Goal: Download file/media

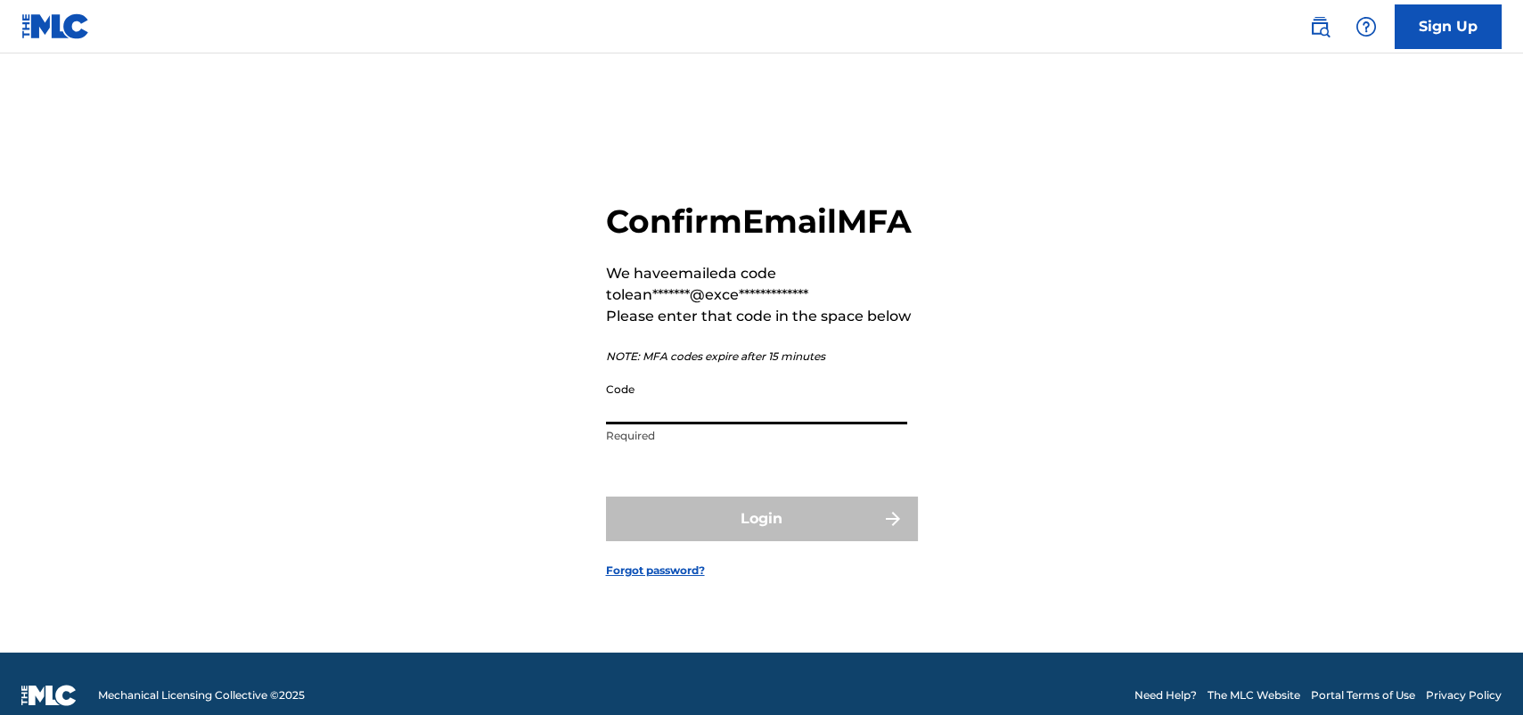
click at [701, 424] on input "Code" at bounding box center [756, 398] width 301 height 51
paste input "229141"
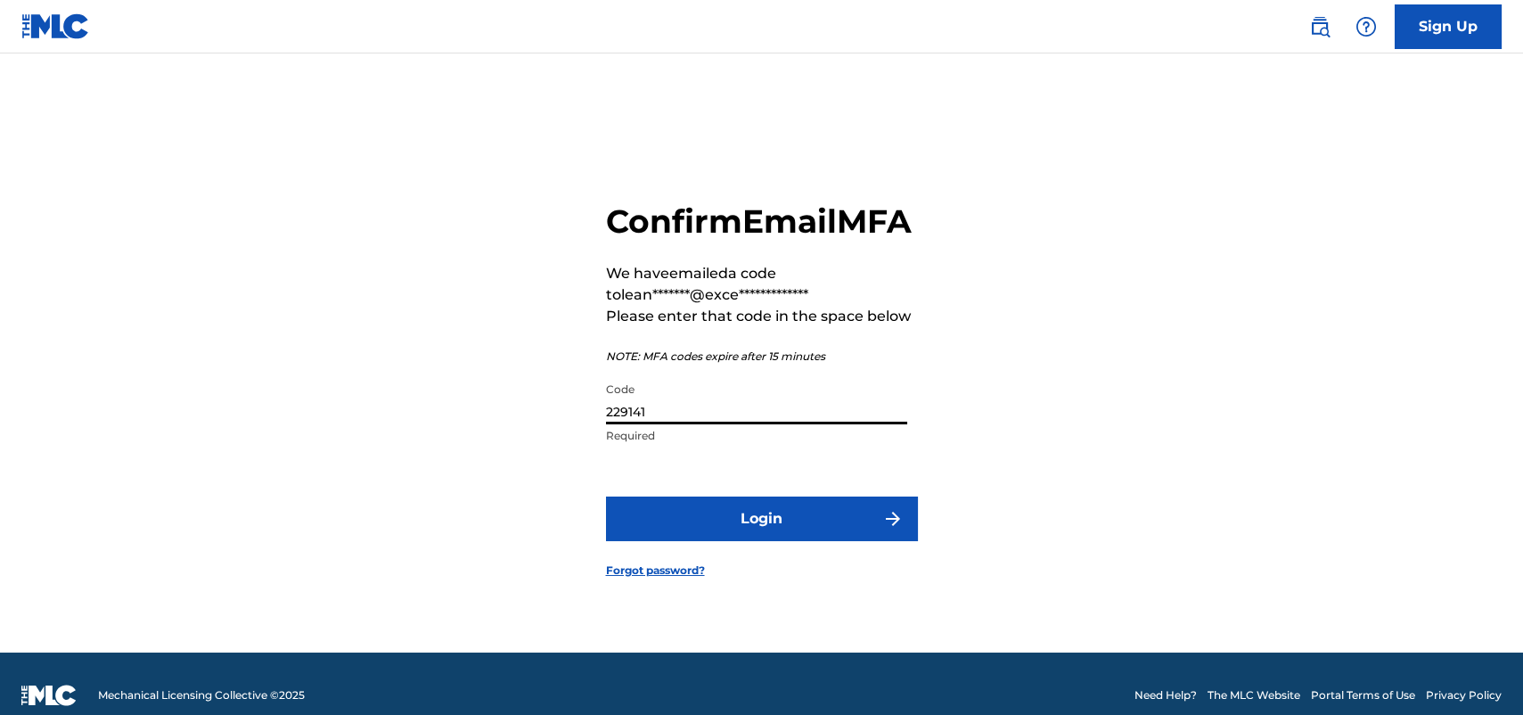
type input "229141"
click at [766, 537] on button "Login" at bounding box center [762, 518] width 312 height 45
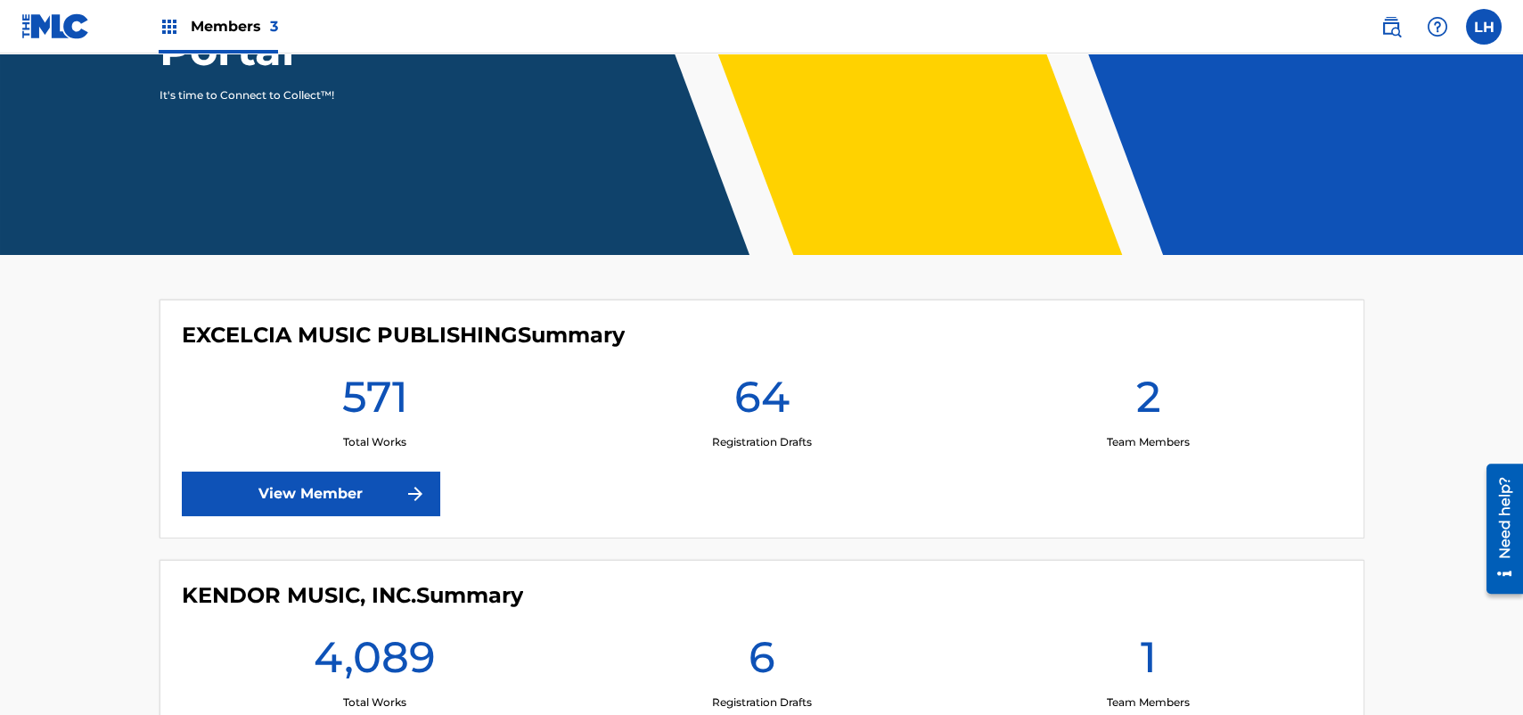
click at [318, 490] on link "View Member" at bounding box center [311, 493] width 258 height 45
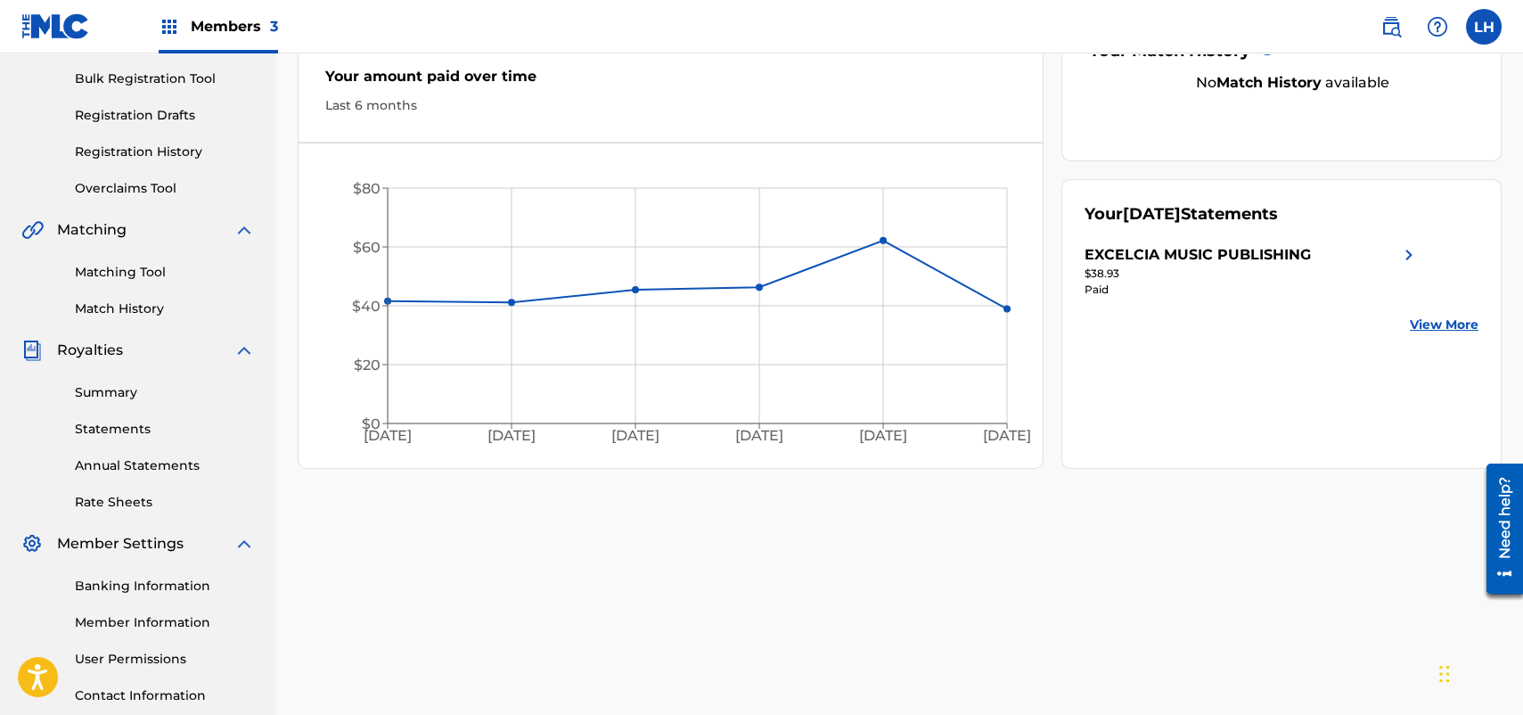
scroll to position [267, 0]
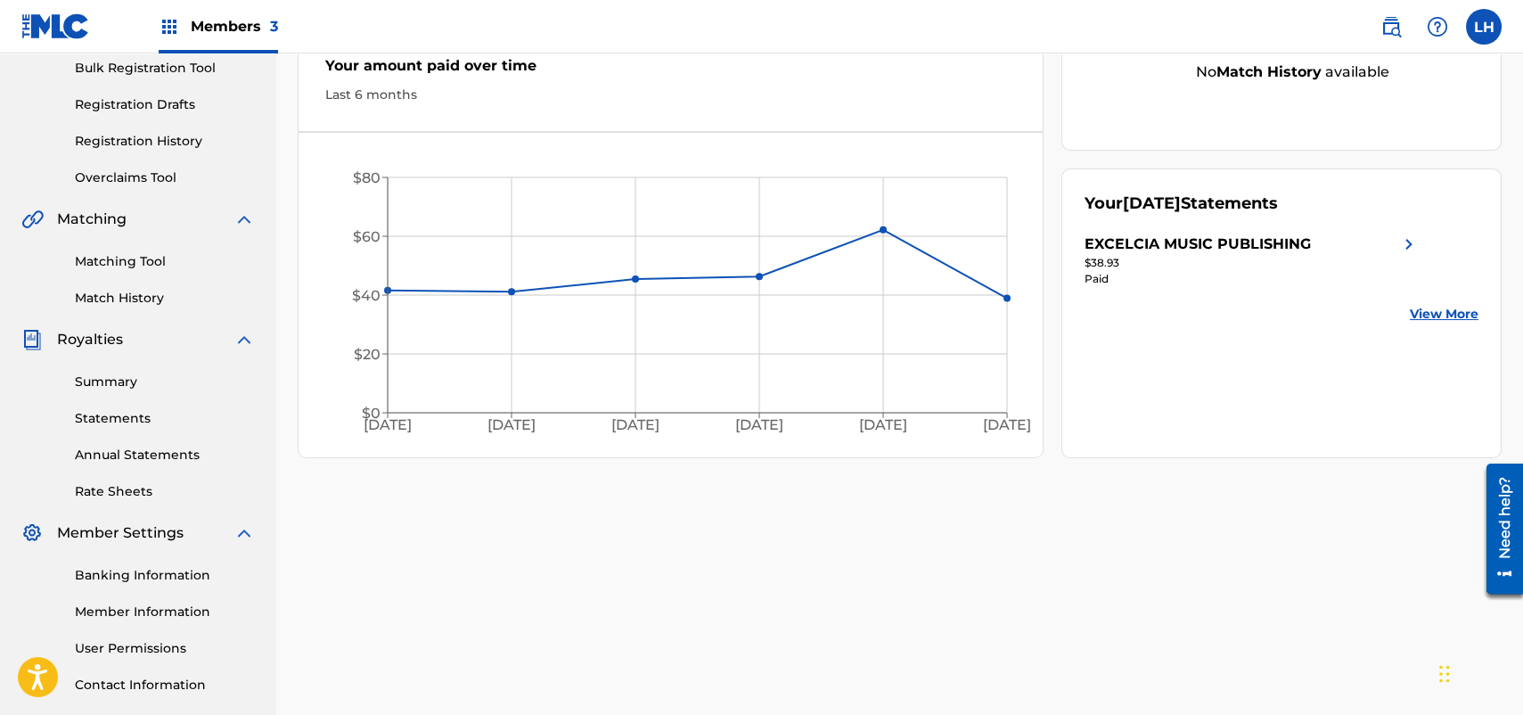
click at [114, 381] on link "Summary" at bounding box center [165, 382] width 180 height 19
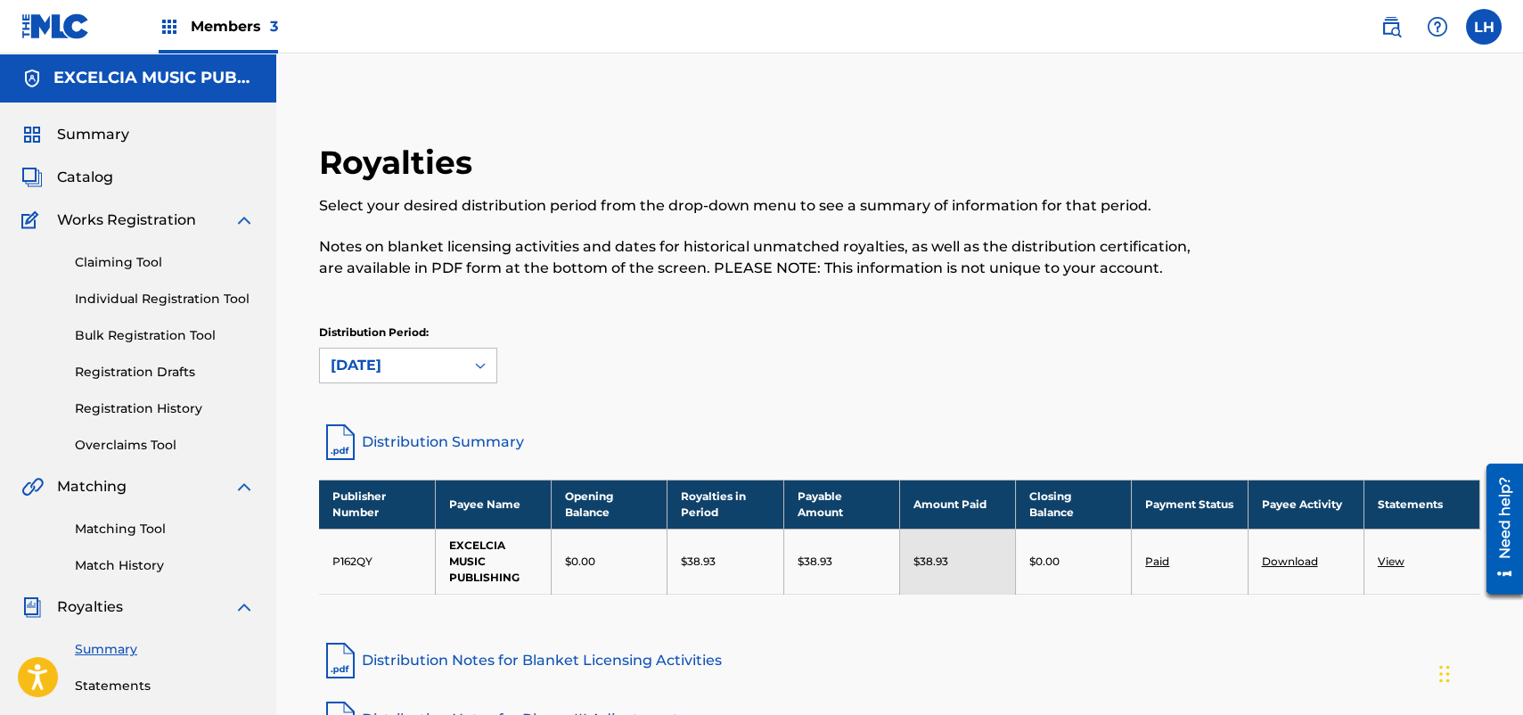
click at [215, 20] on span "Members 3" at bounding box center [234, 26] width 87 height 20
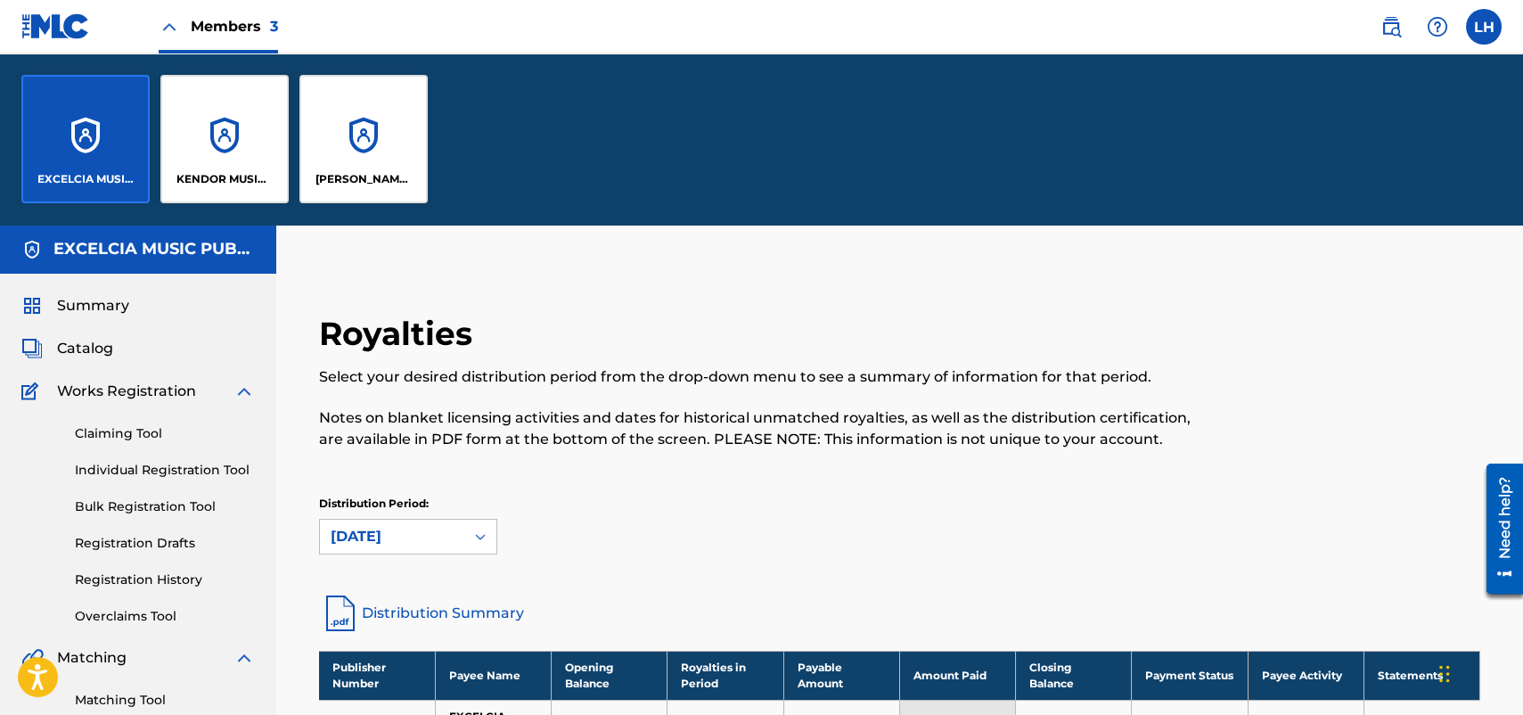
click at [222, 120] on div "KENDOR MUSIC, INC." at bounding box center [224, 139] width 128 height 128
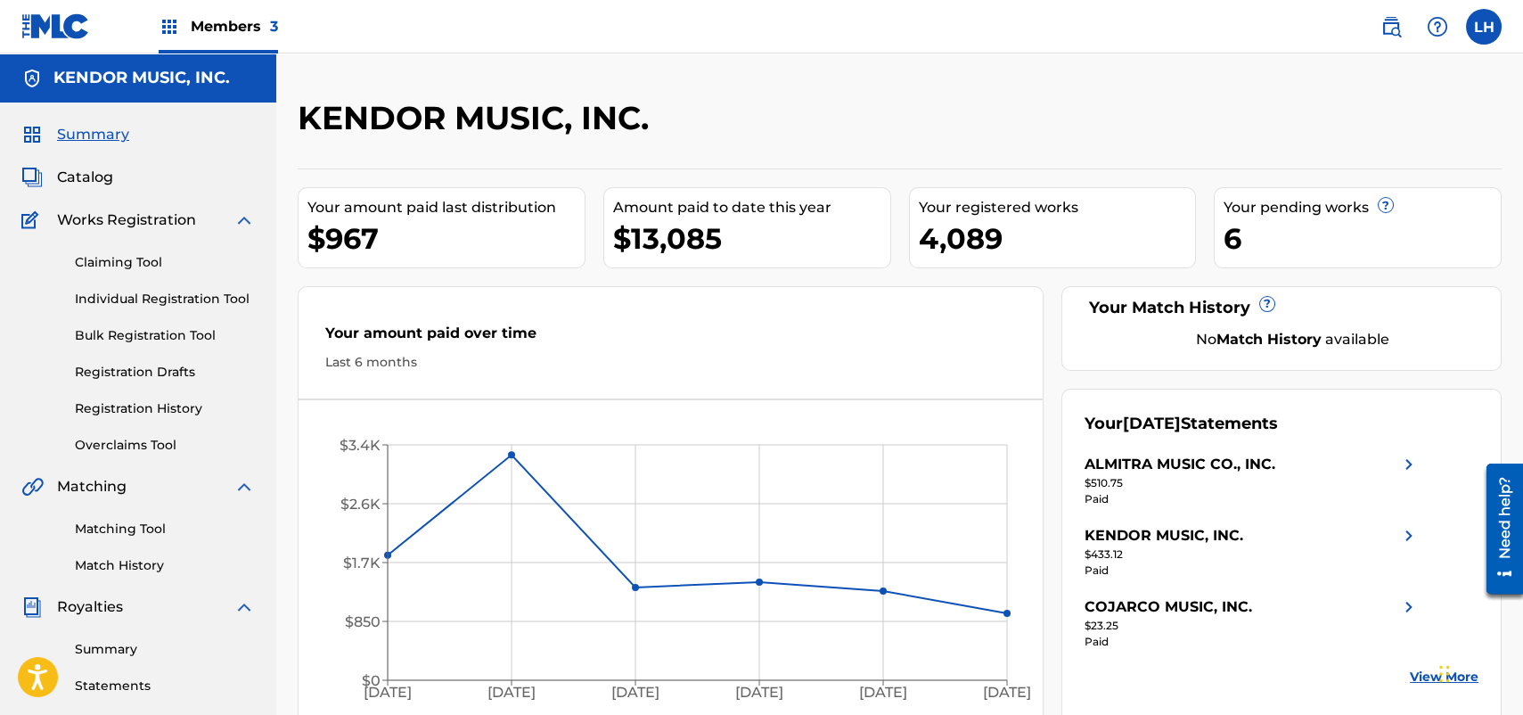
click at [117, 645] on link "Summary" at bounding box center [165, 649] width 180 height 19
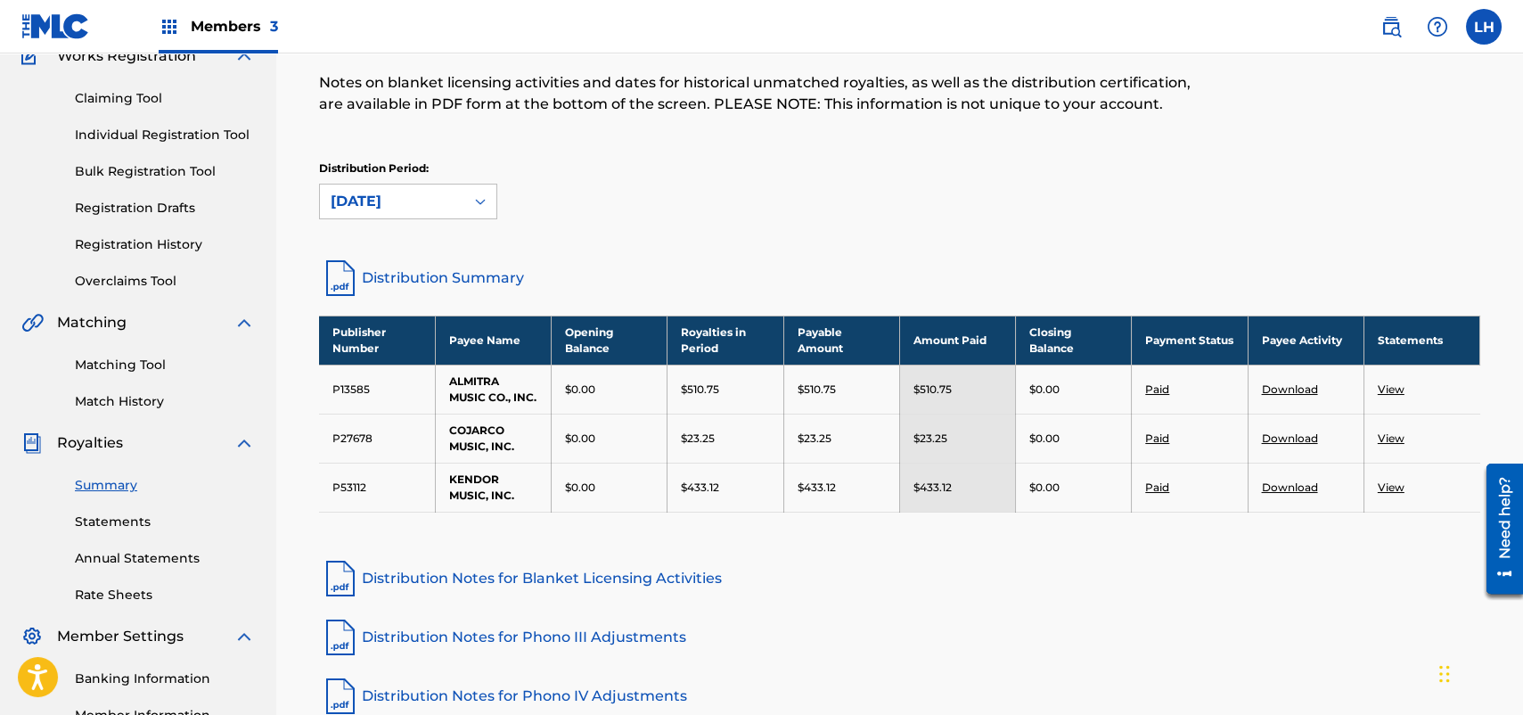
scroll to position [178, 0]
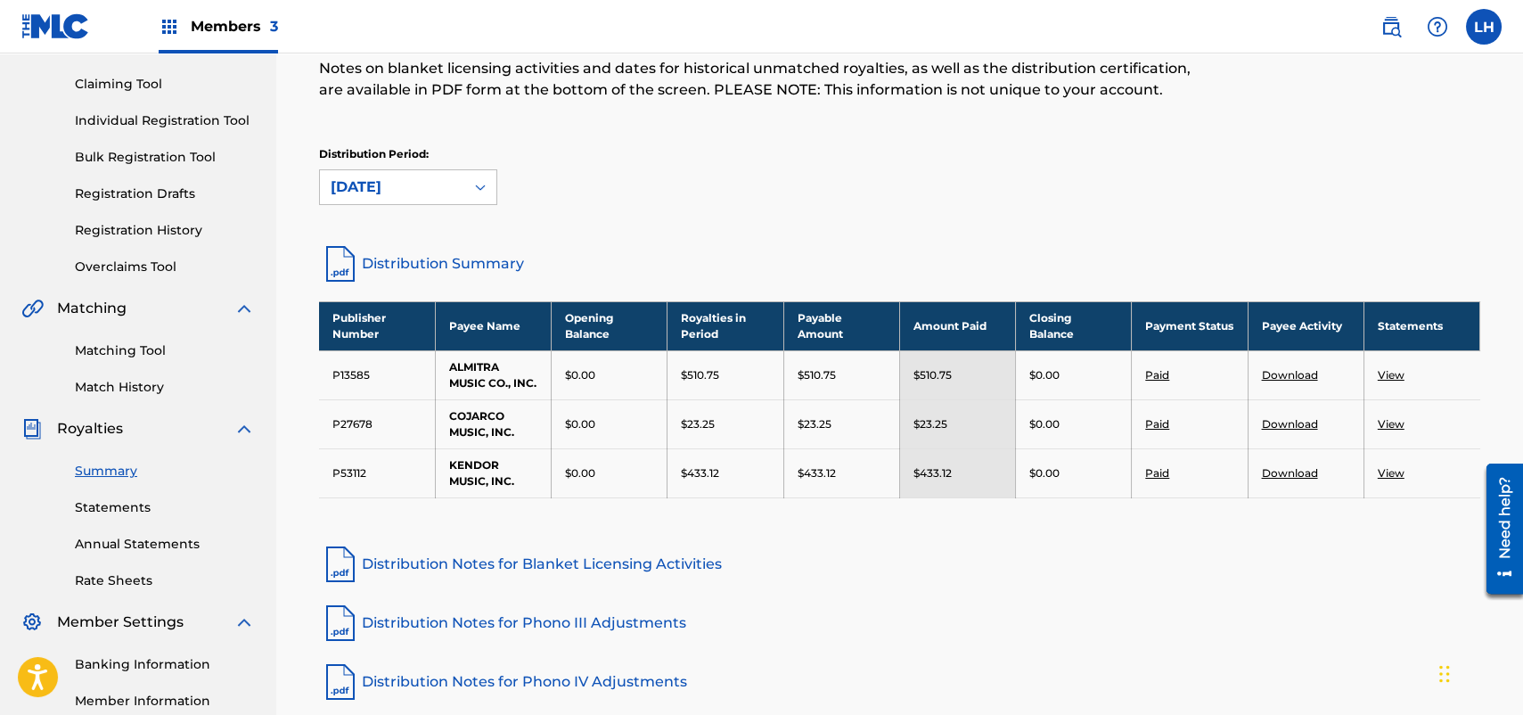
click at [233, 31] on span "Members 3" at bounding box center [234, 26] width 87 height 20
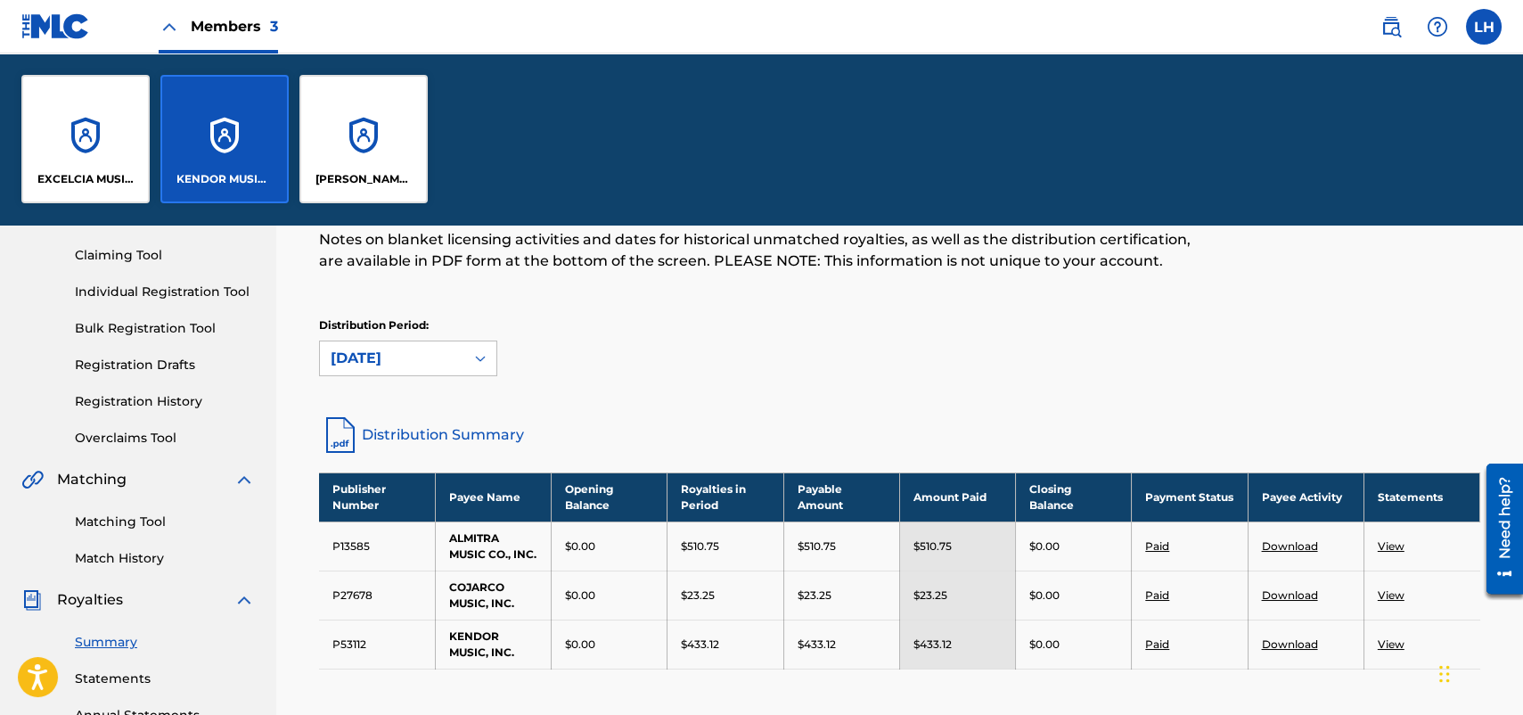
scroll to position [348, 0]
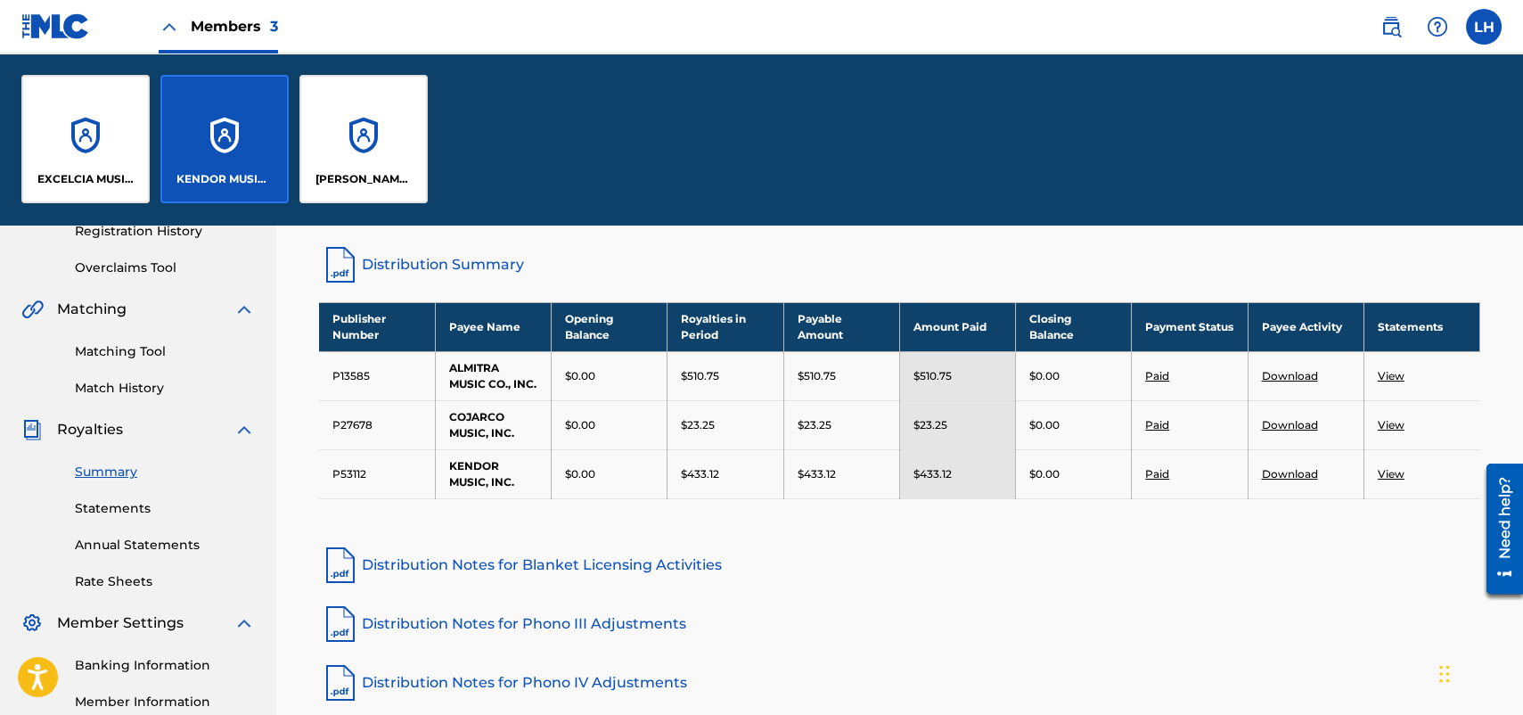
click at [359, 115] on div "[PERSON_NAME] PUBLICATIONS" at bounding box center [363, 139] width 128 height 128
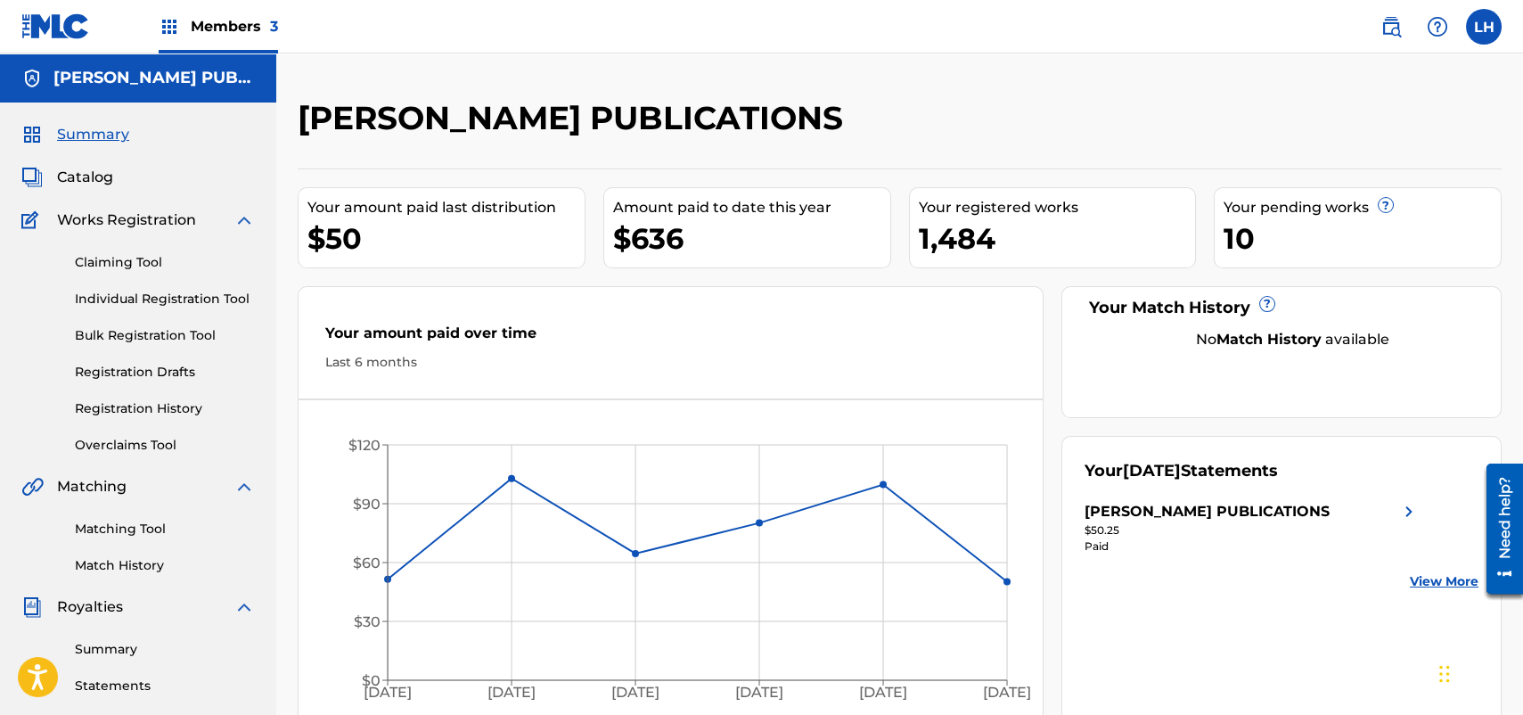
click at [102, 659] on div "Summary Statements Annual Statements Rate Sheets" at bounding box center [138, 693] width 234 height 151
click at [108, 648] on link "Summary" at bounding box center [165, 649] width 180 height 19
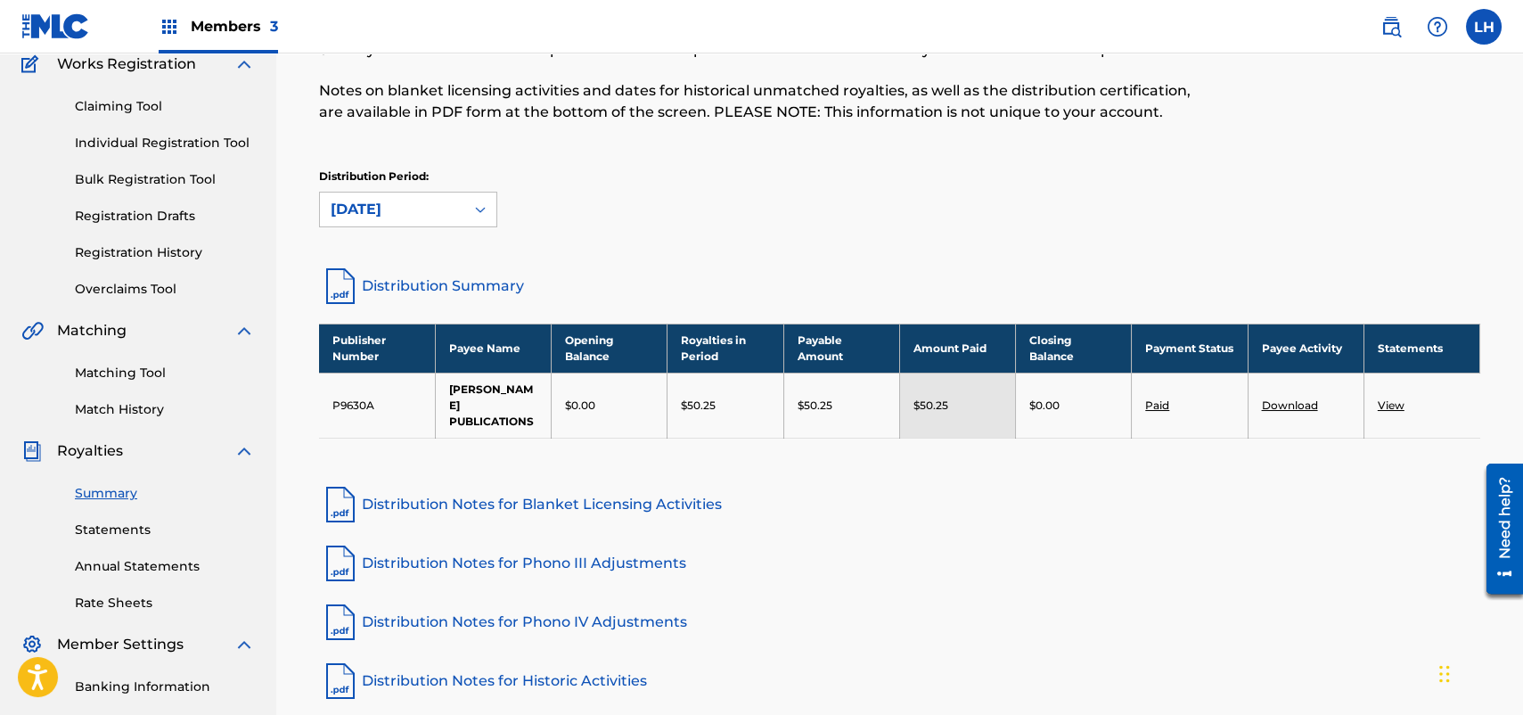
scroll to position [178, 0]
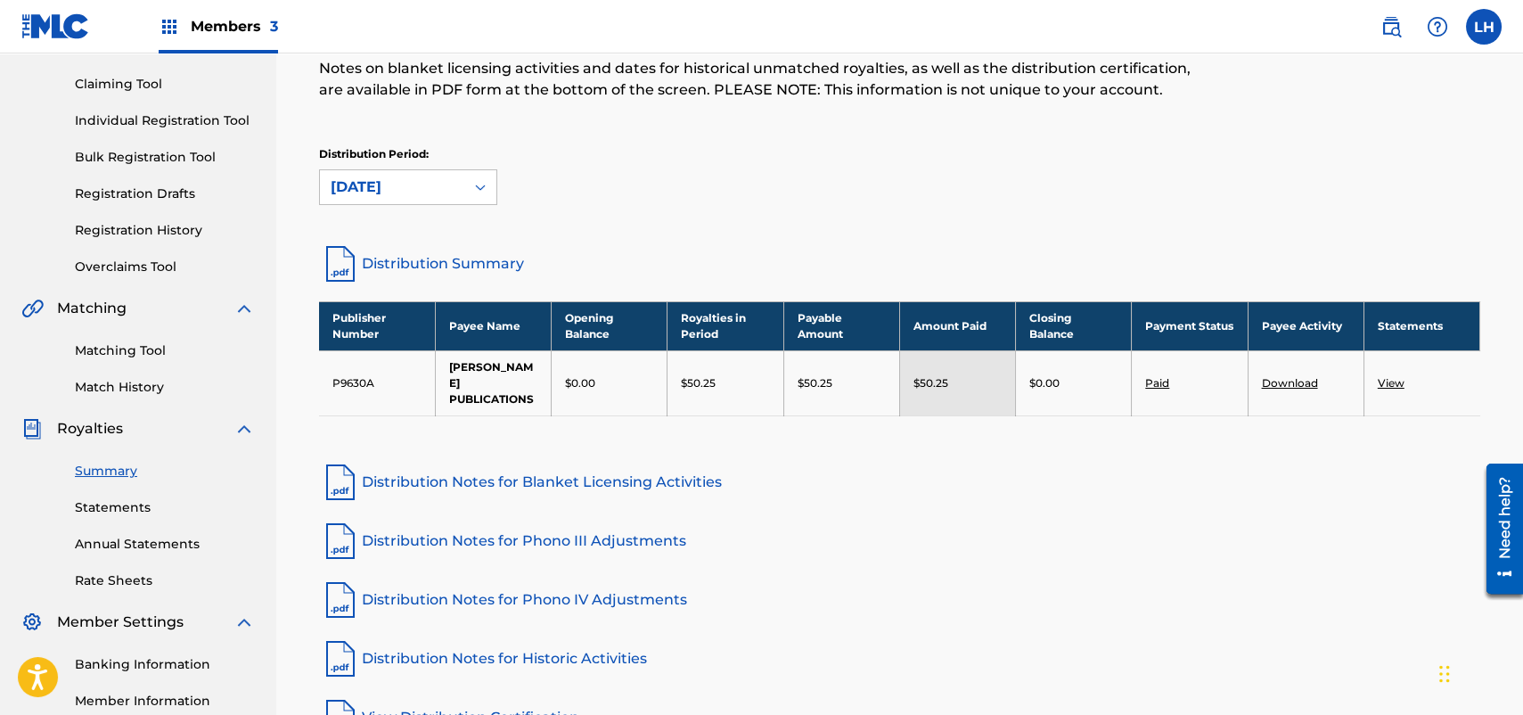
click at [114, 509] on link "Statements" at bounding box center [165, 507] width 180 height 19
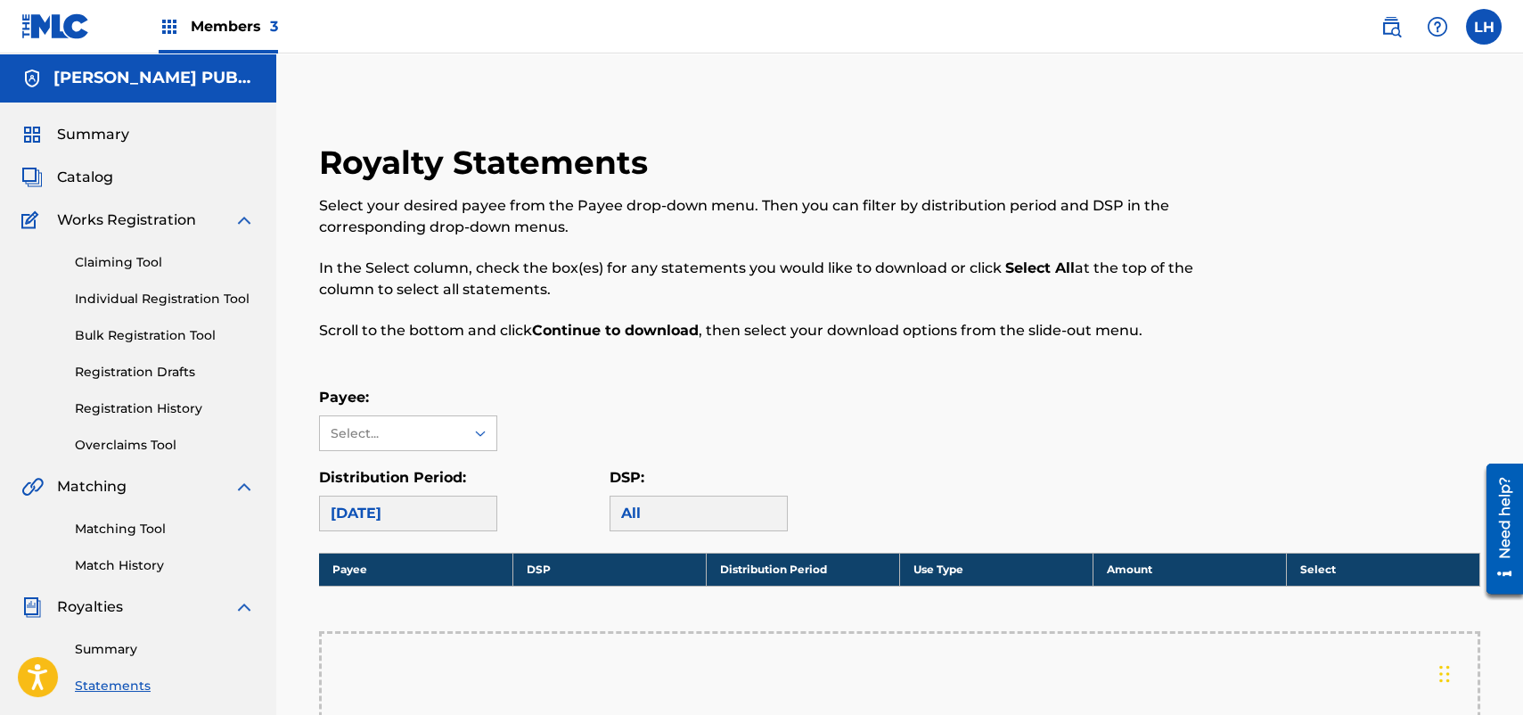
click at [496, 414] on div "Payee: Select..." at bounding box center [408, 419] width 178 height 64
click at [476, 428] on icon at bounding box center [480, 433] width 18 height 18
click at [447, 482] on div "[PERSON_NAME] PUBLICATIONS" at bounding box center [408, 484] width 176 height 66
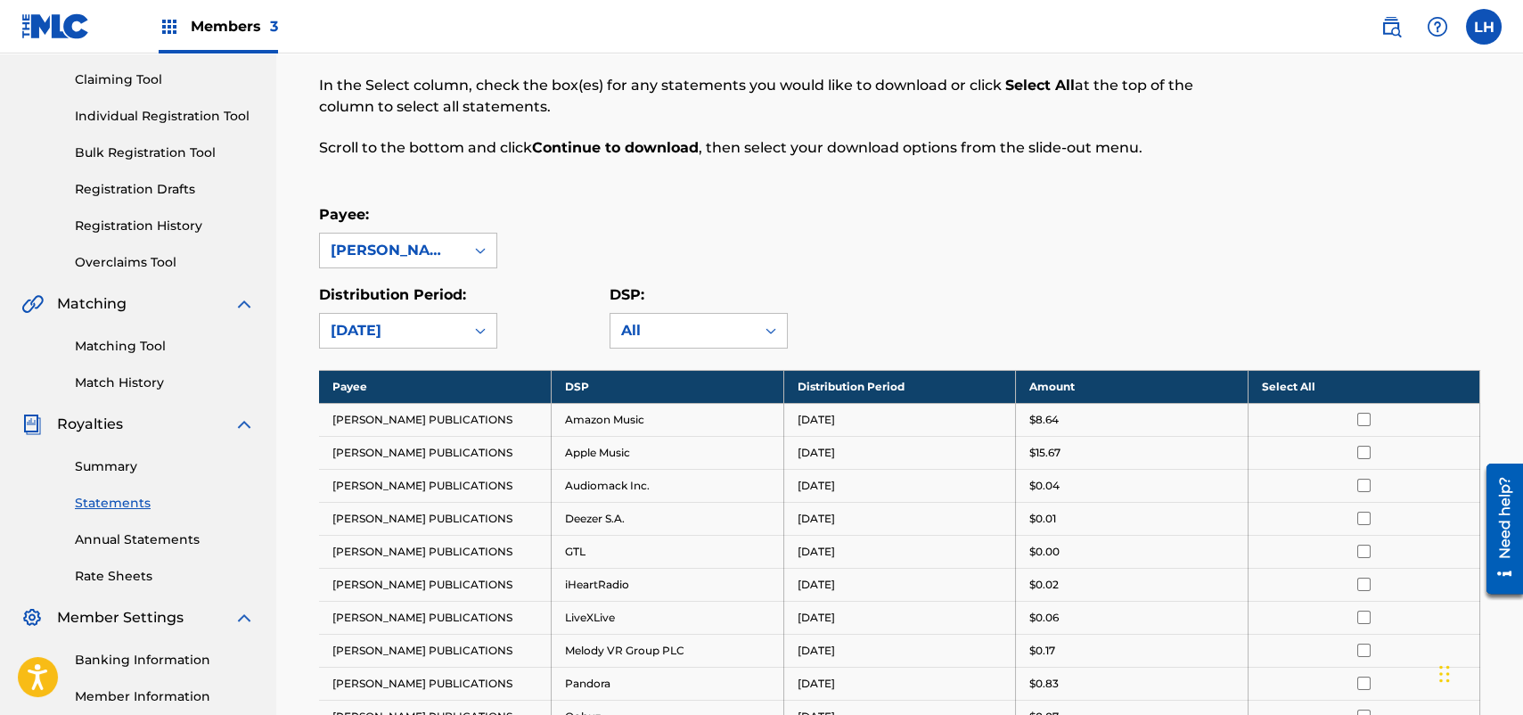
scroll to position [267, 0]
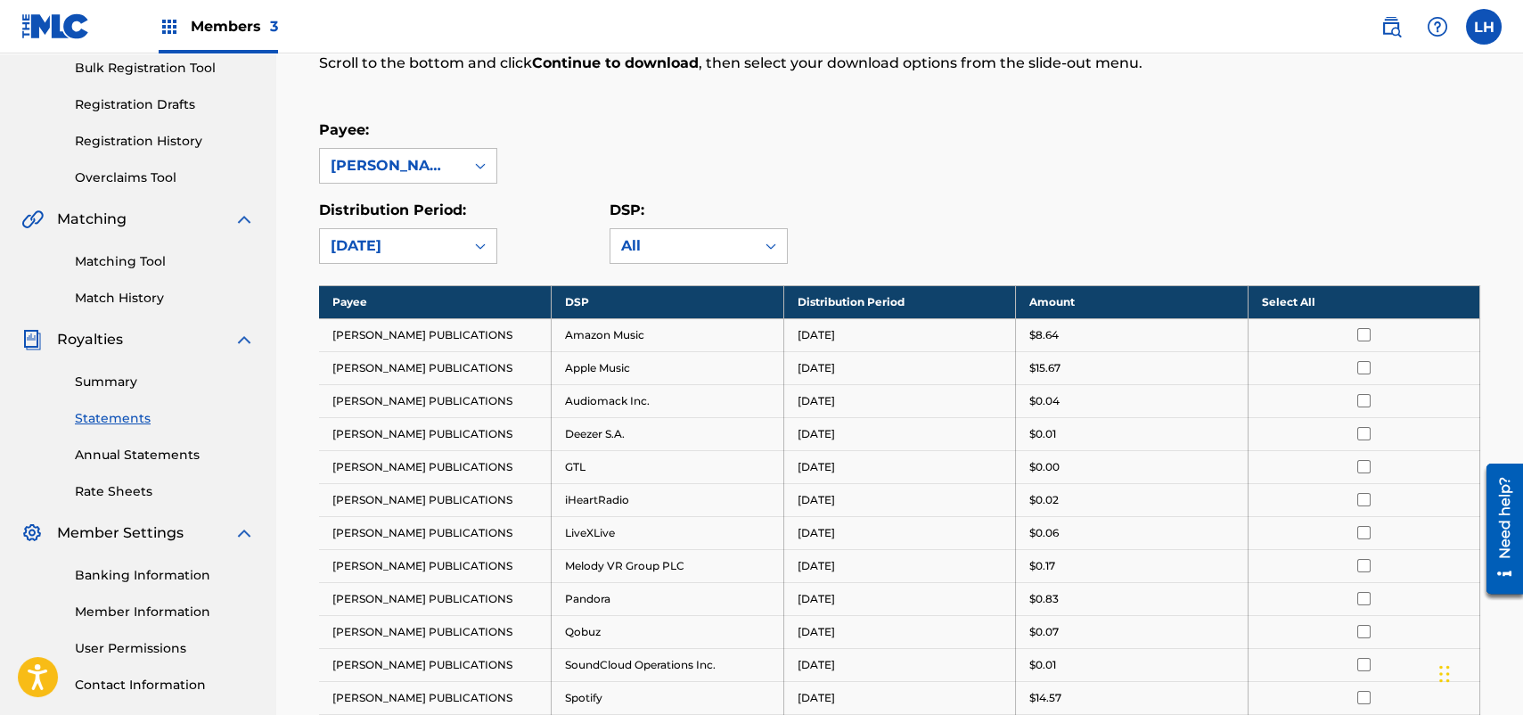
click at [1276, 300] on th "Select All" at bounding box center [1364, 301] width 233 height 33
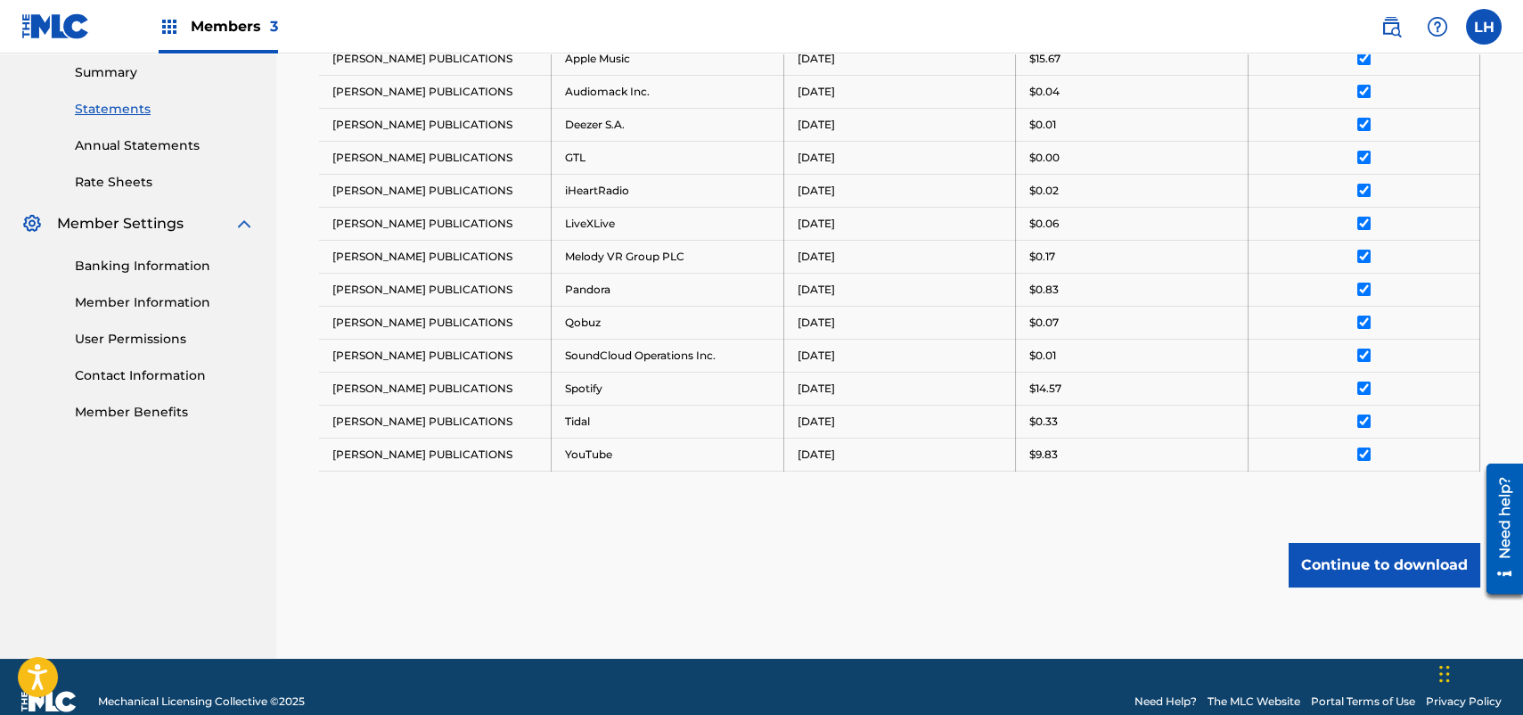
scroll to position [603, 0]
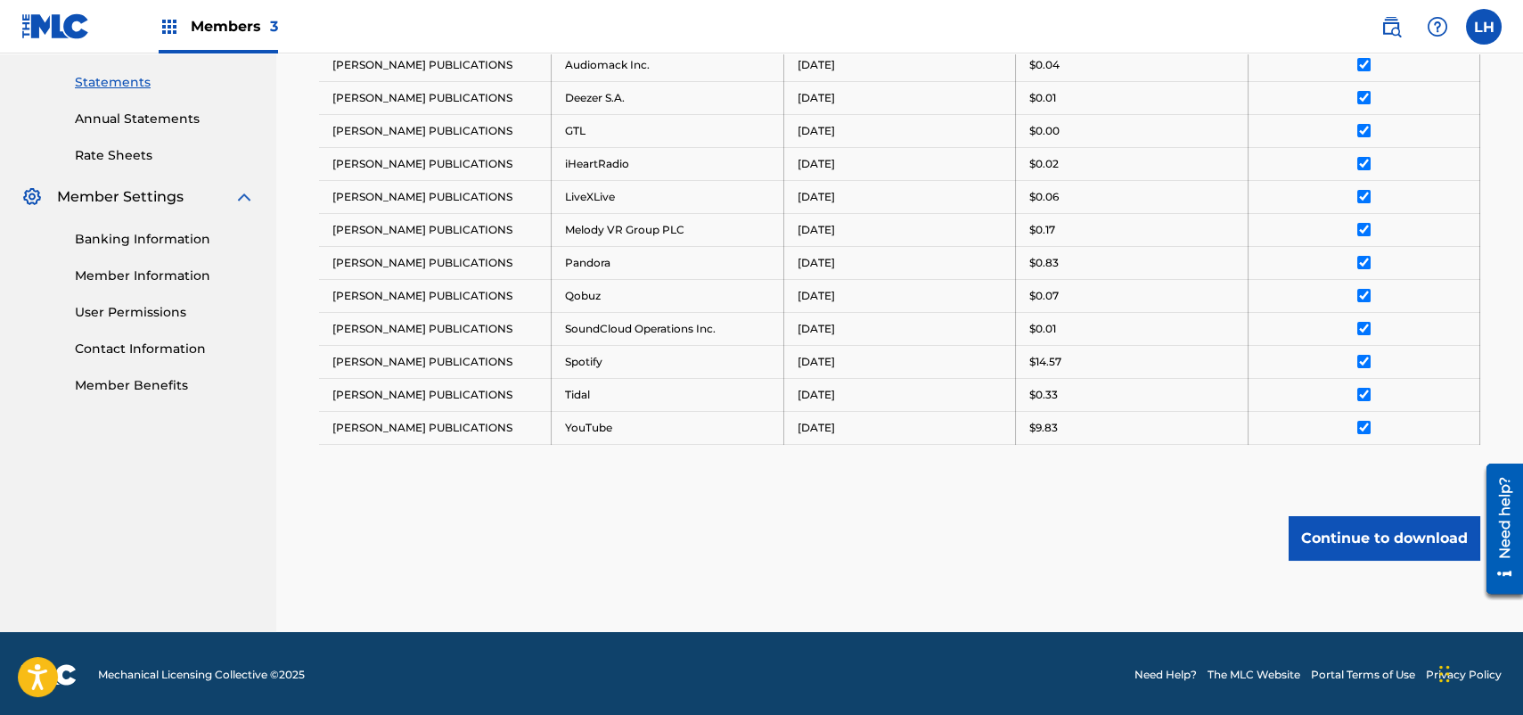
click at [1357, 536] on button "Continue to download" at bounding box center [1385, 538] width 192 height 45
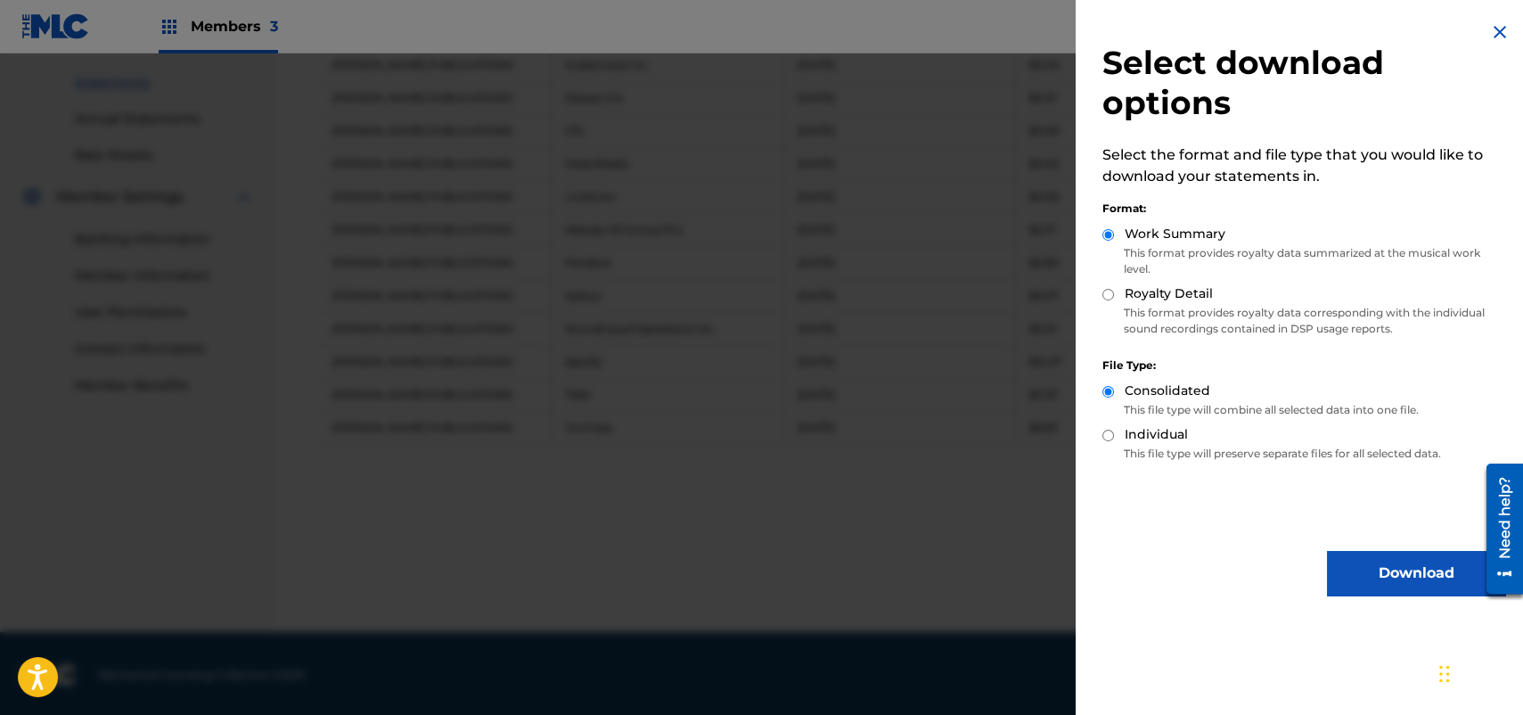
click at [1377, 558] on button "Download" at bounding box center [1416, 573] width 178 height 45
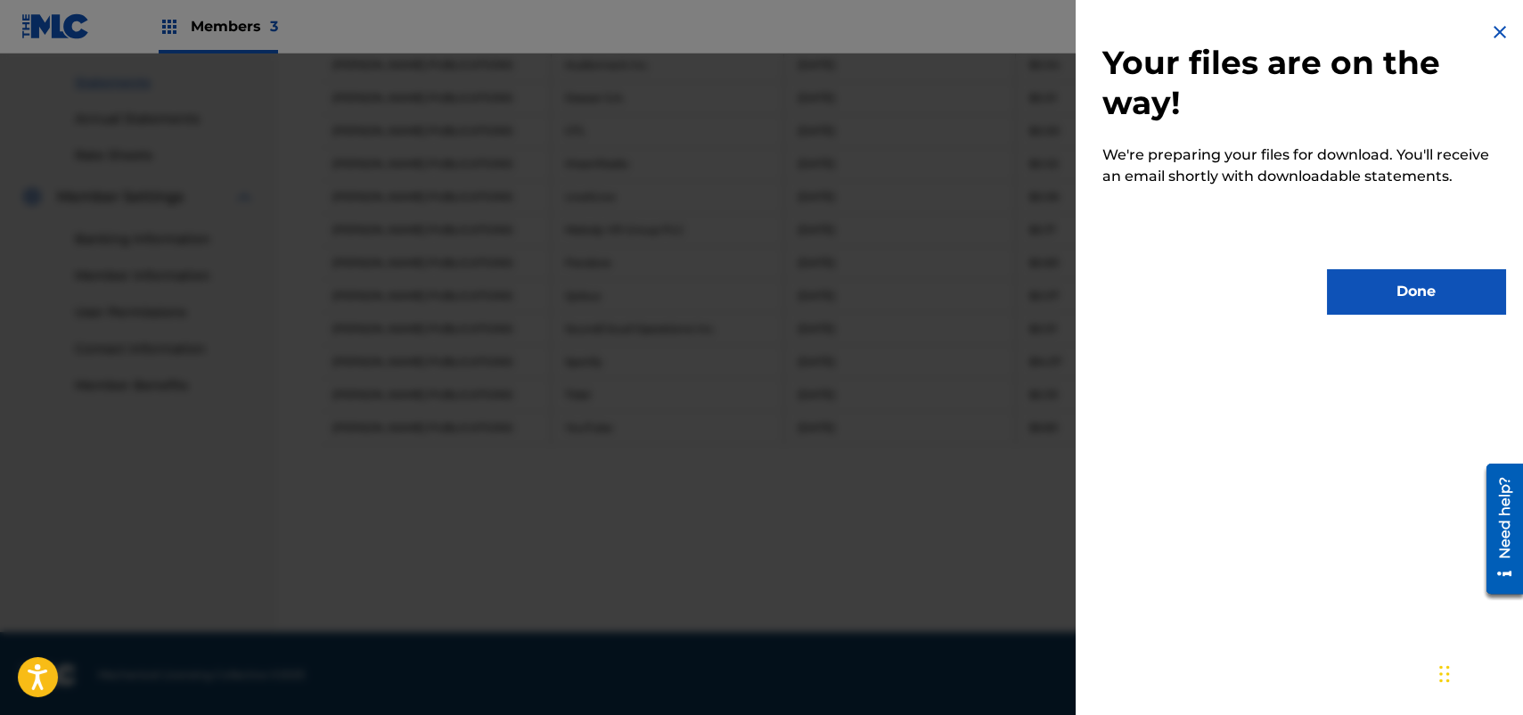
click at [1422, 303] on button "Done" at bounding box center [1416, 291] width 178 height 45
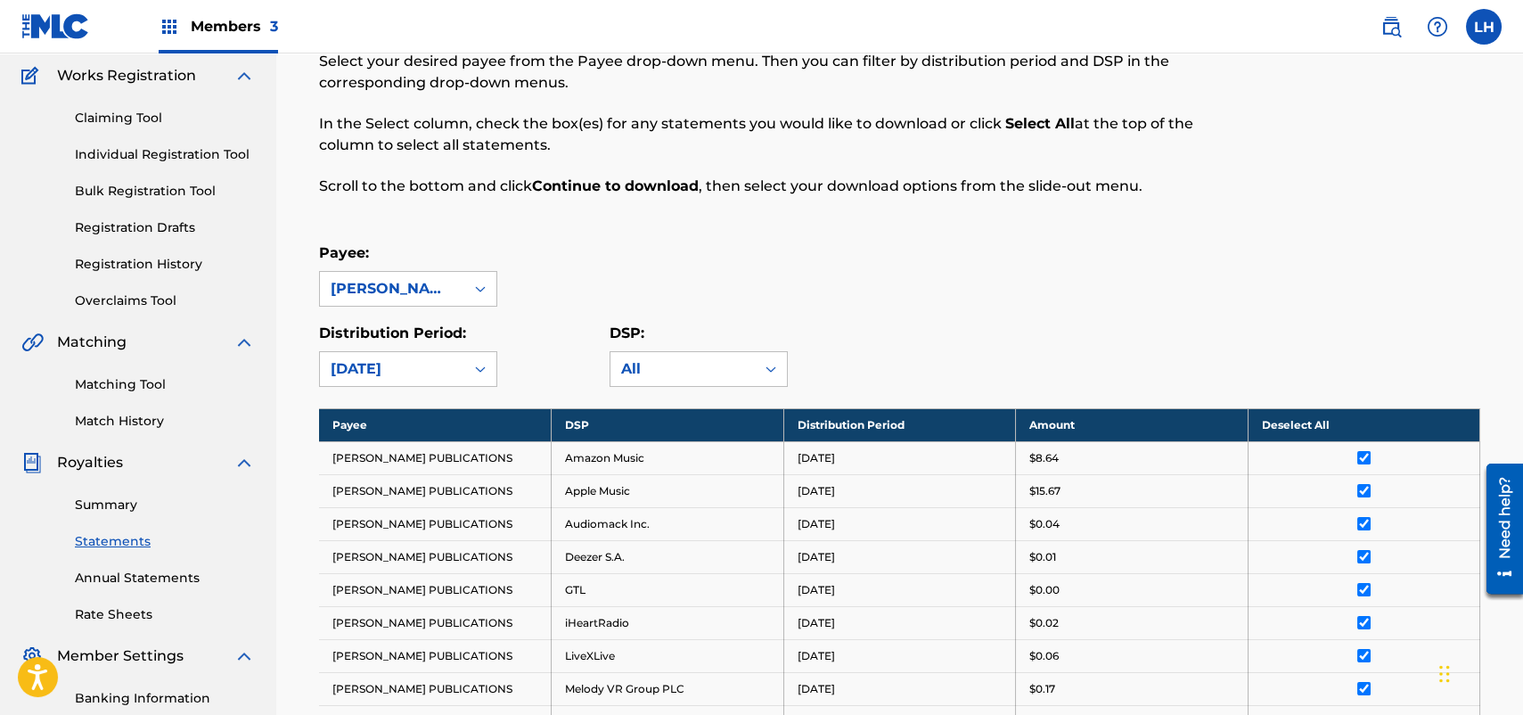
scroll to position [0, 0]
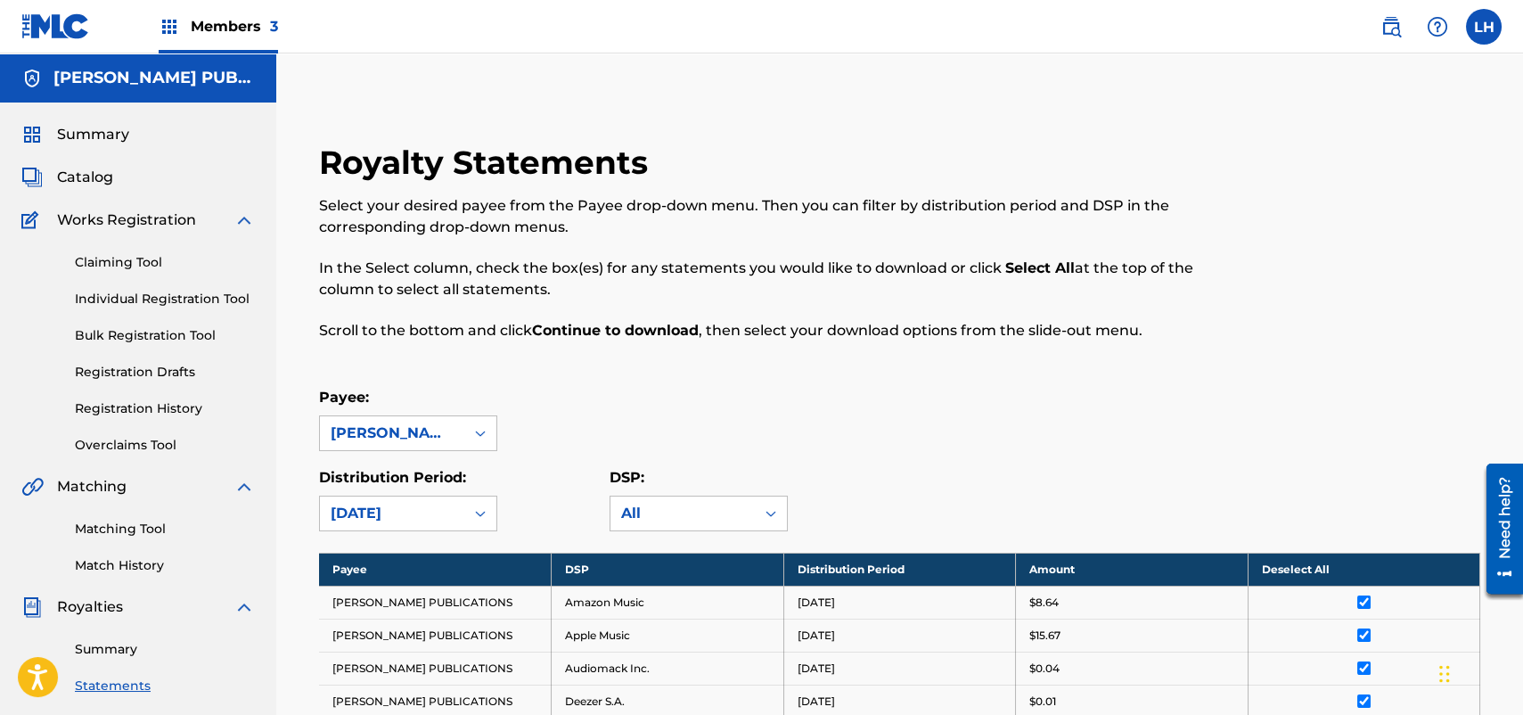
click at [201, 26] on span "Members 3" at bounding box center [234, 26] width 87 height 20
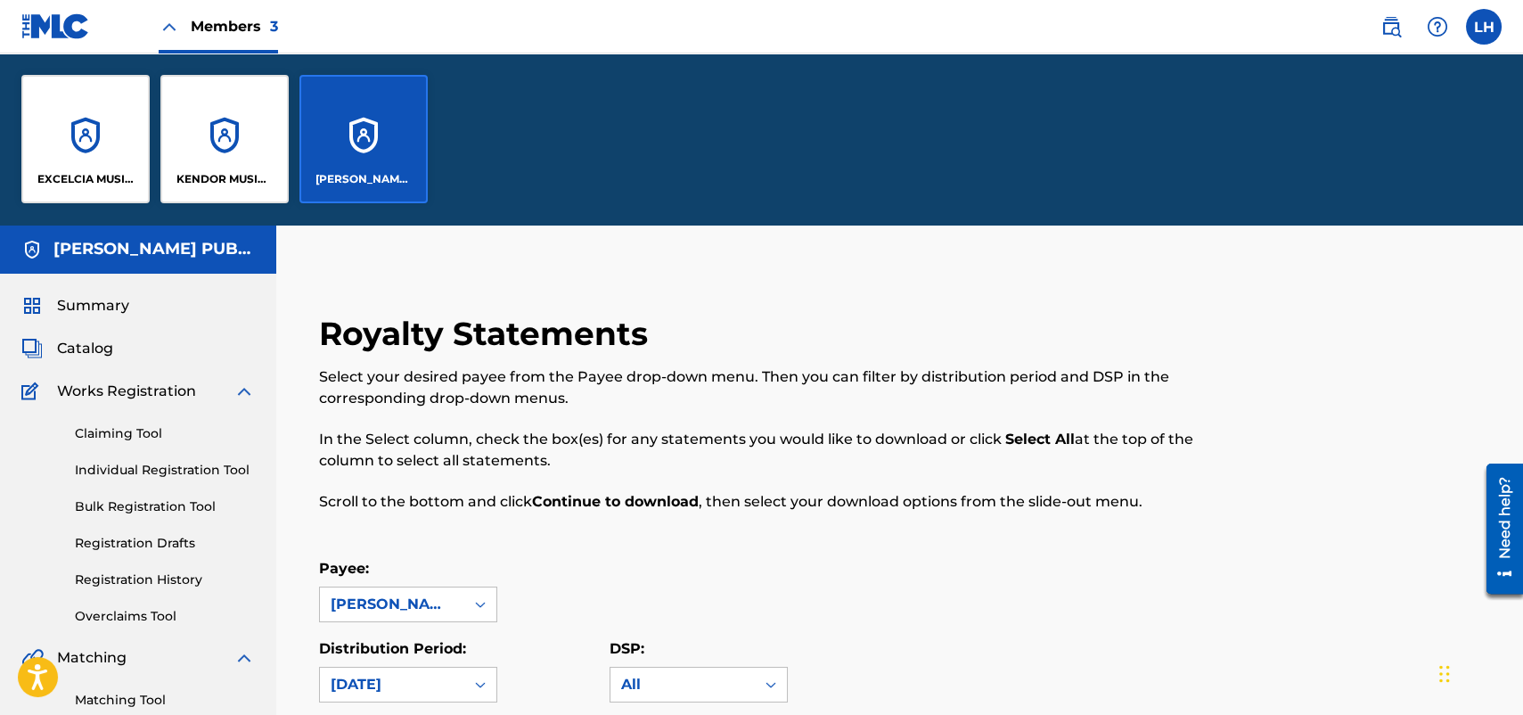
click at [99, 142] on div "EXCELCIA MUSIC PUBLISHING" at bounding box center [85, 139] width 128 height 128
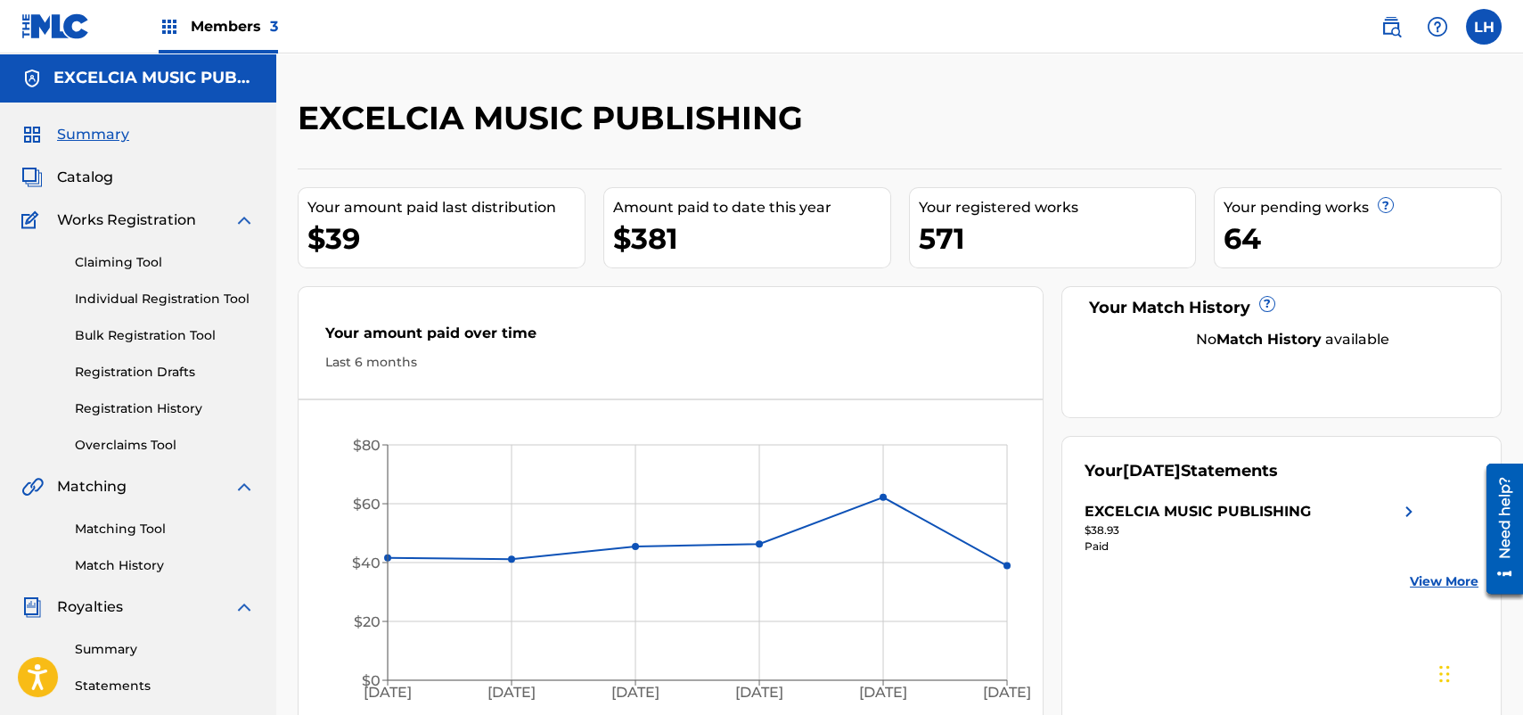
click at [103, 684] on link "Statements" at bounding box center [165, 685] width 180 height 19
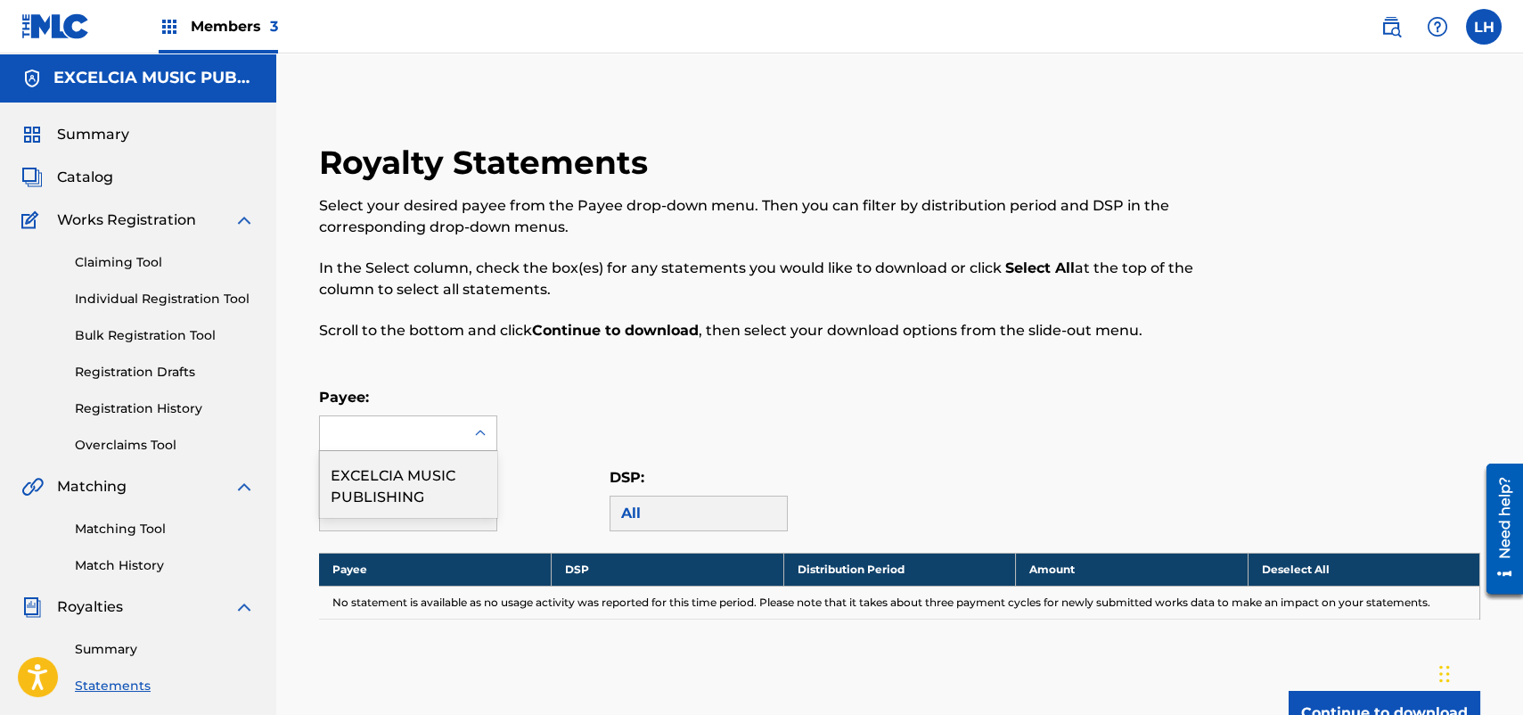
click at [394, 434] on div at bounding box center [392, 433] width 144 height 34
click at [406, 488] on div "EXCELCIA MUSIC PUBLISHING" at bounding box center [408, 484] width 176 height 66
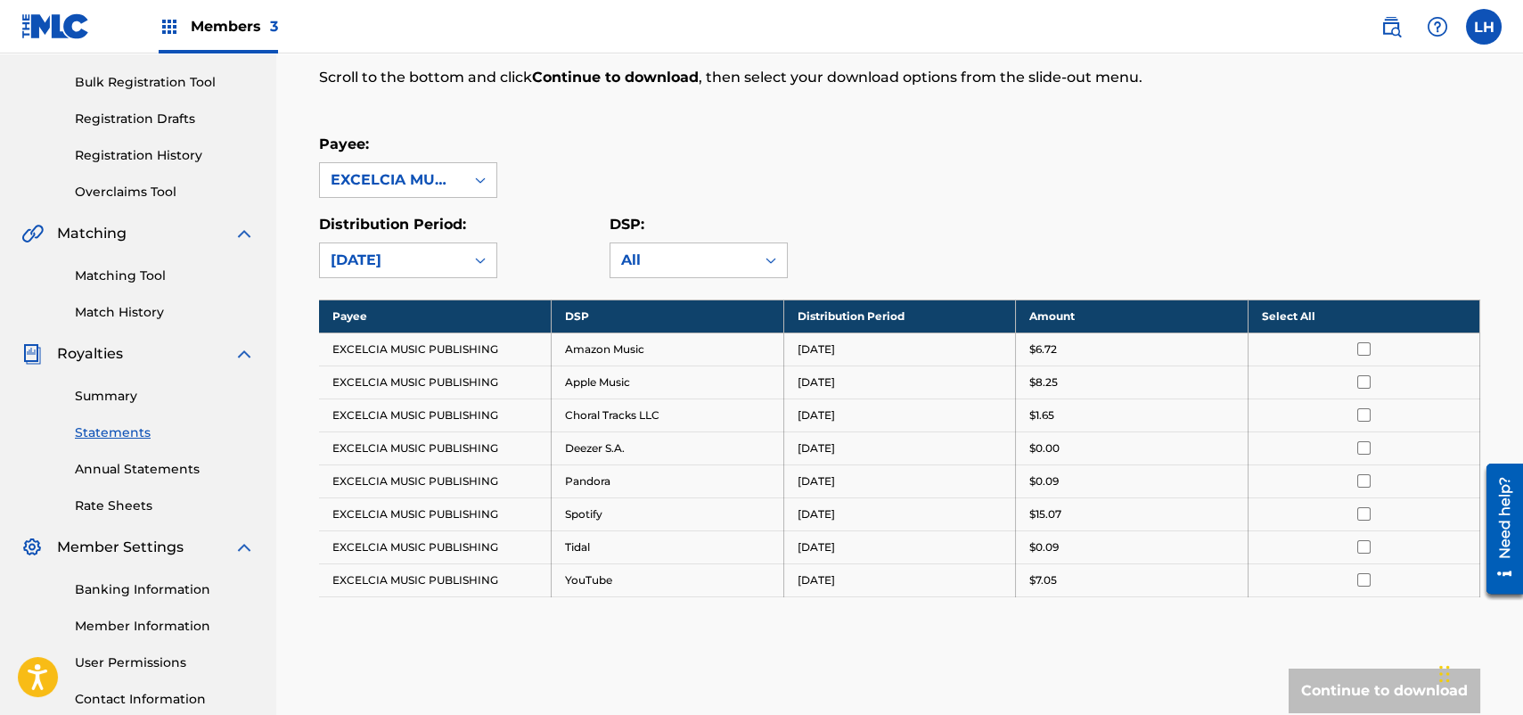
scroll to position [267, 0]
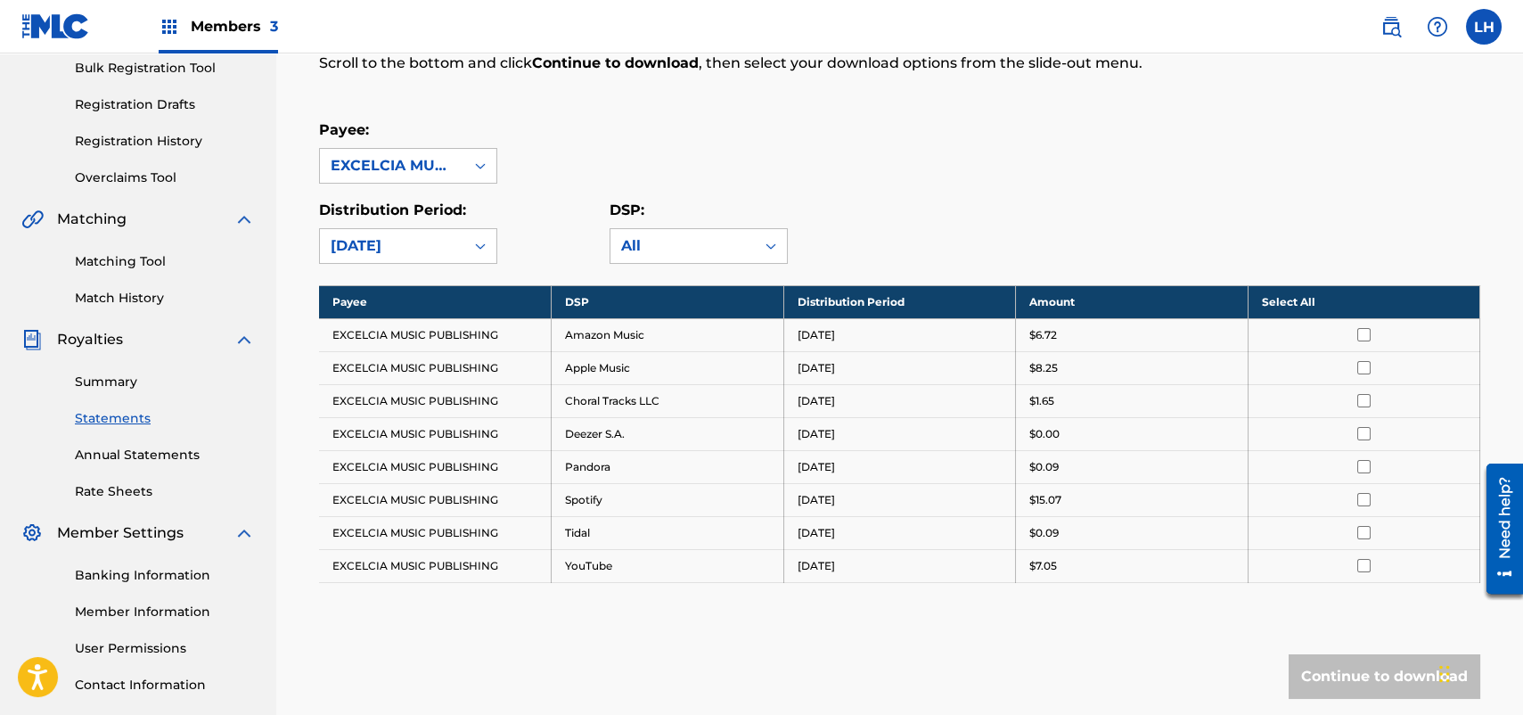
click at [1291, 302] on th "Select All" at bounding box center [1364, 301] width 233 height 33
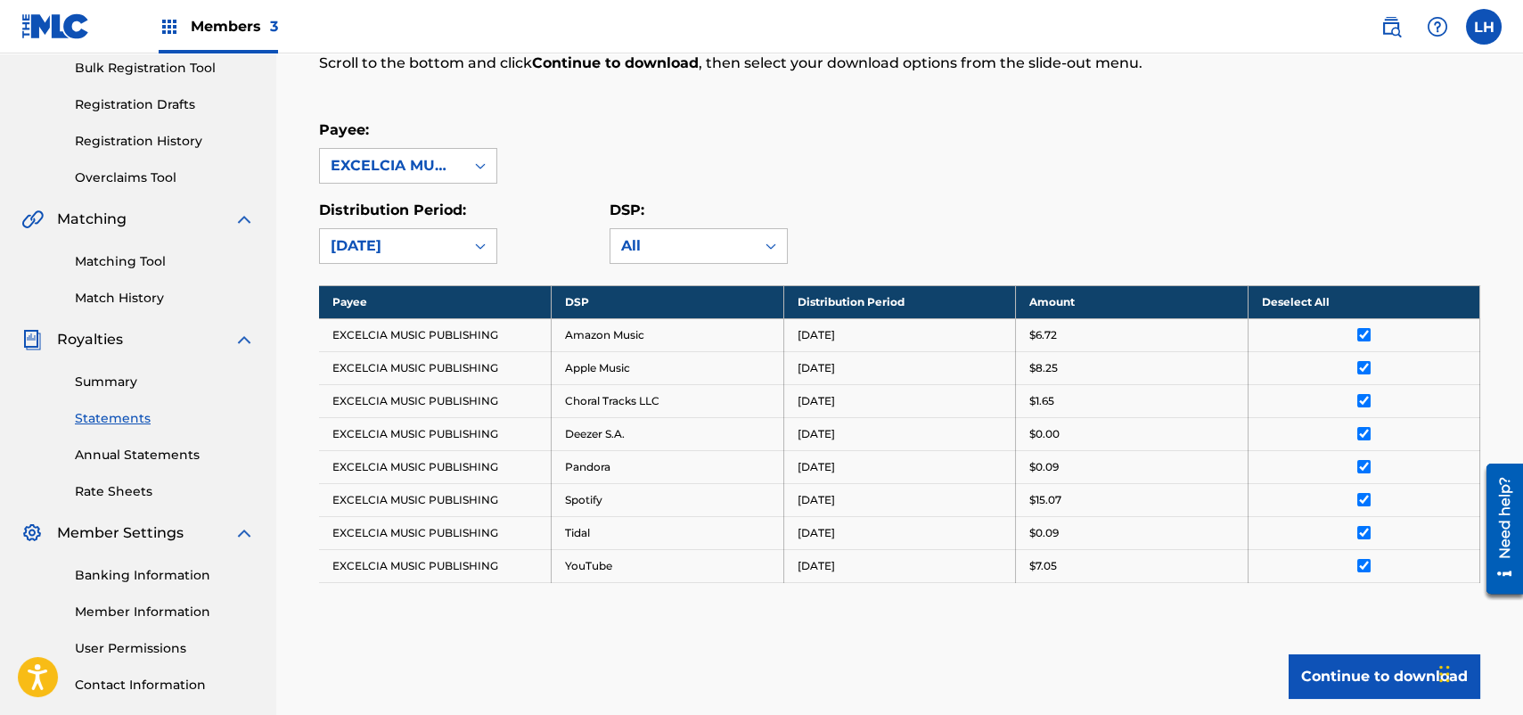
click at [1370, 675] on button "Continue to download" at bounding box center [1385, 676] width 192 height 45
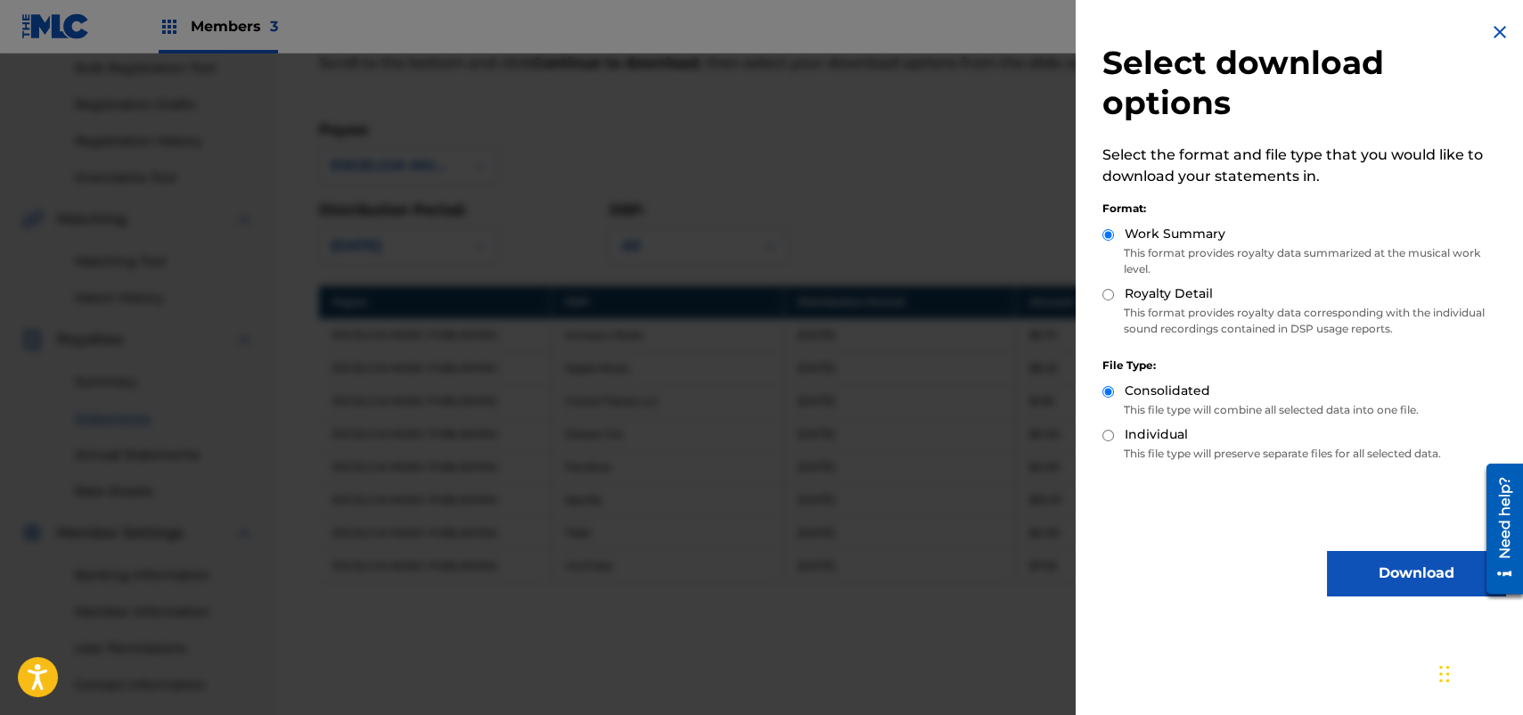
click at [1383, 572] on button "Download" at bounding box center [1416, 573] width 178 height 45
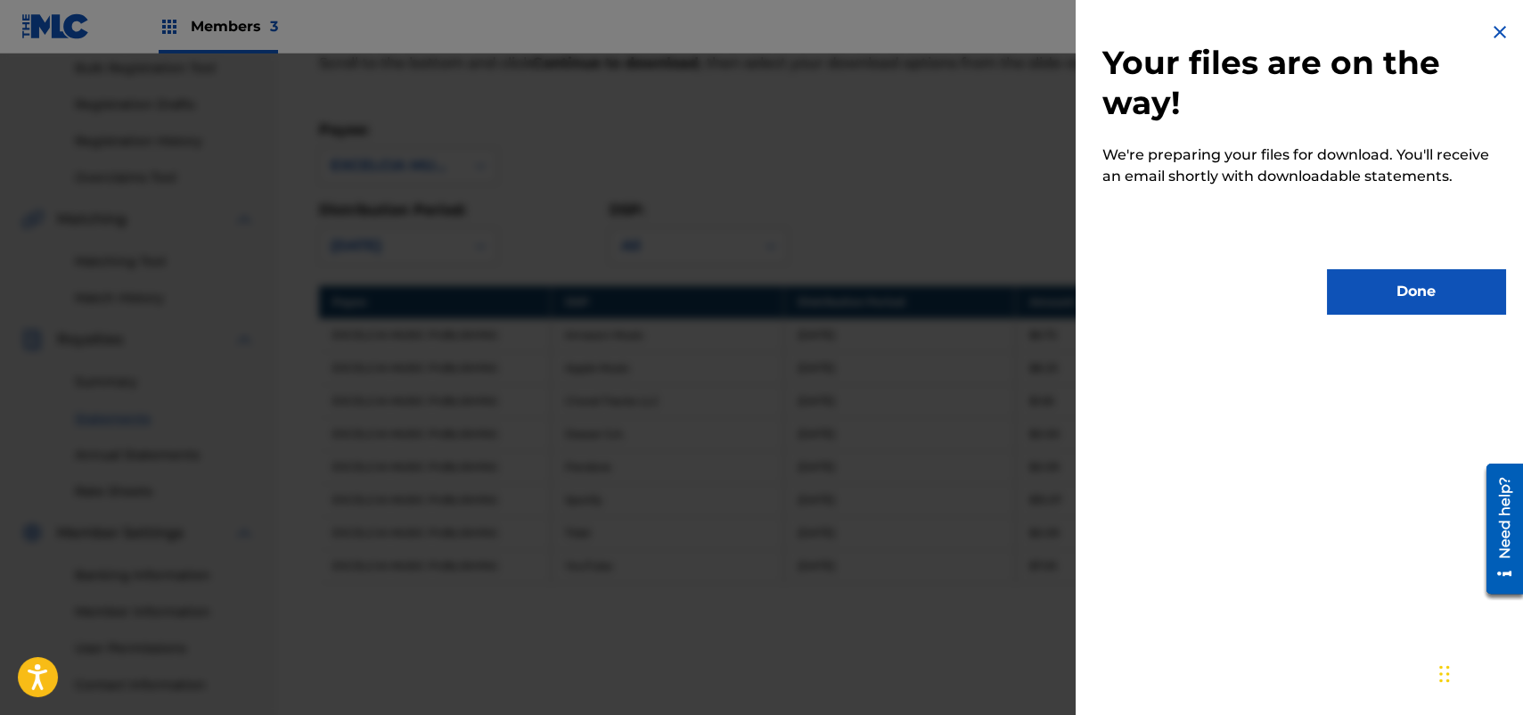
click at [1391, 285] on button "Done" at bounding box center [1416, 291] width 178 height 45
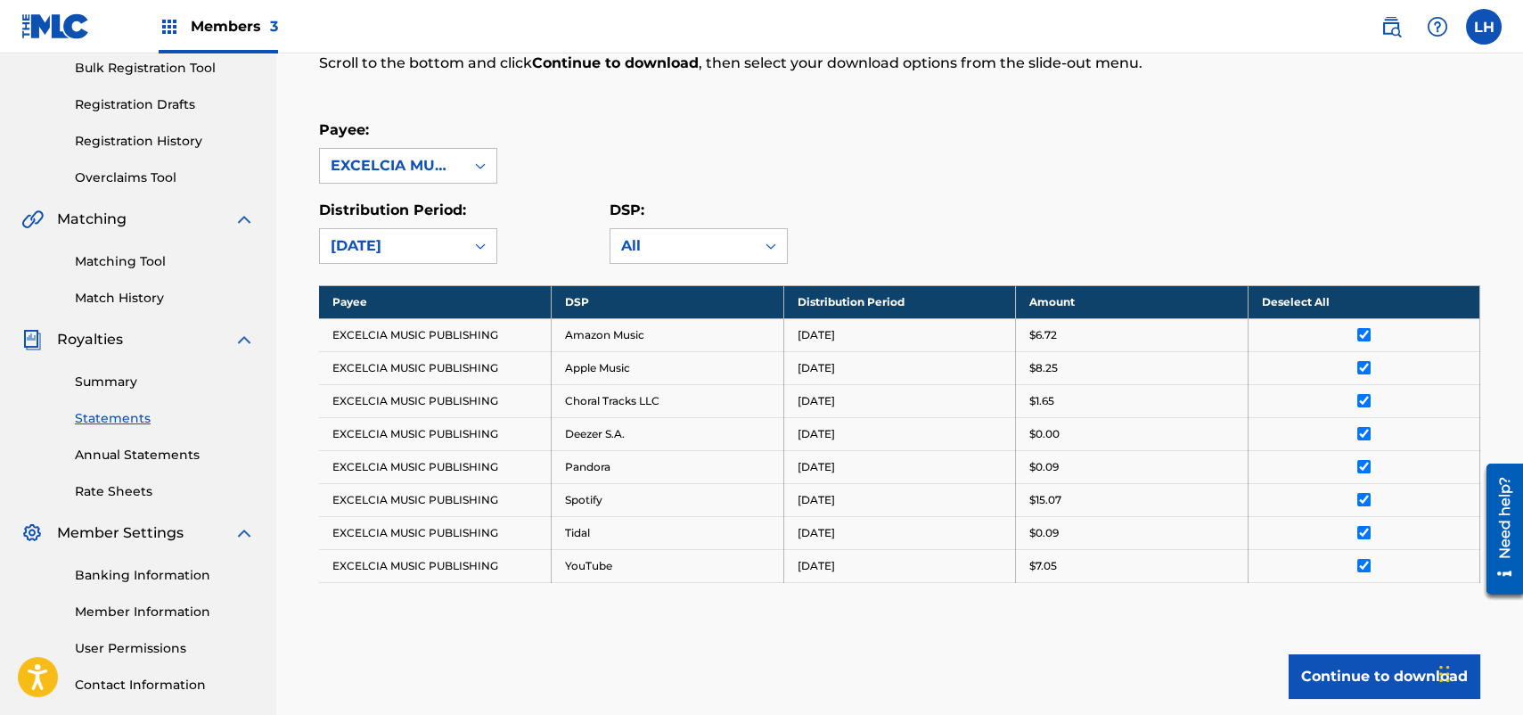
click at [222, 28] on span "Members 3" at bounding box center [234, 26] width 87 height 20
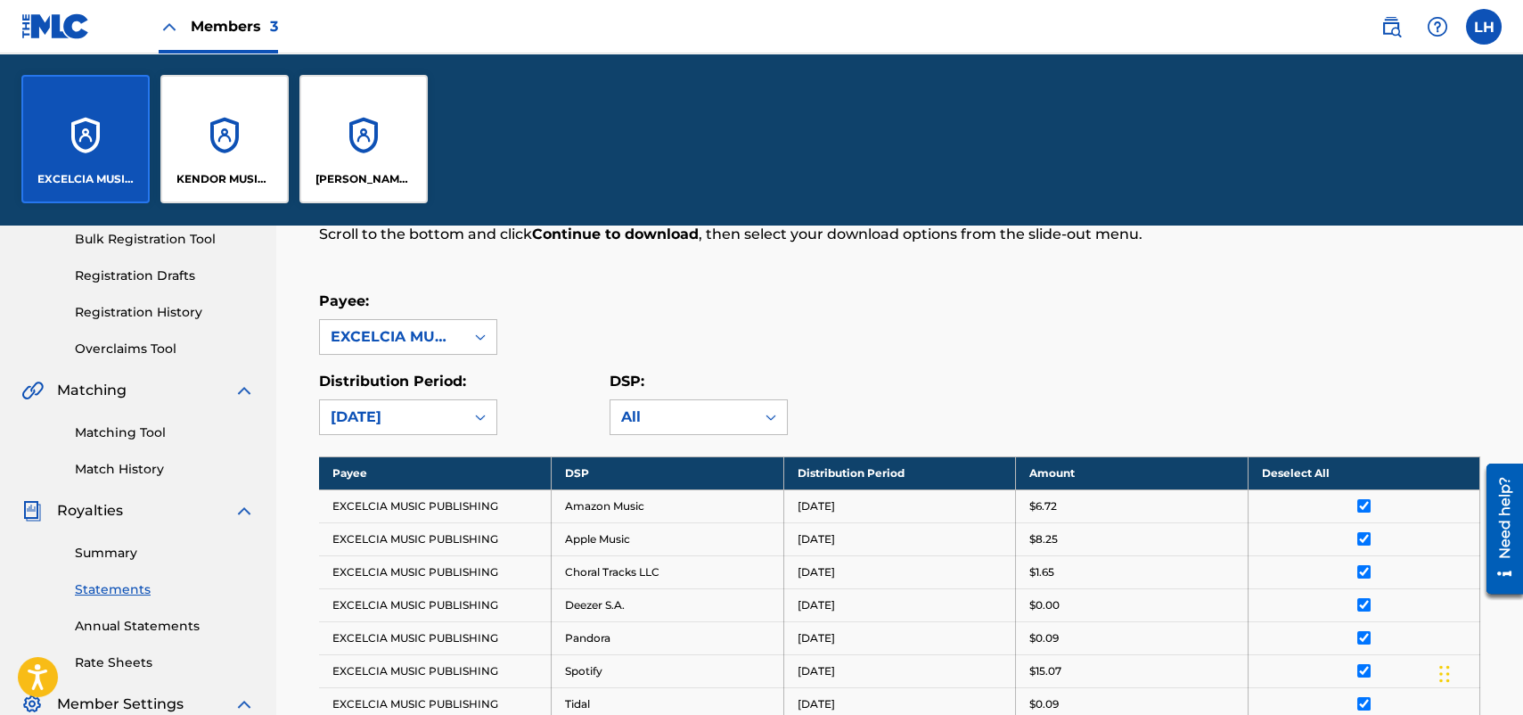
scroll to position [438, 0]
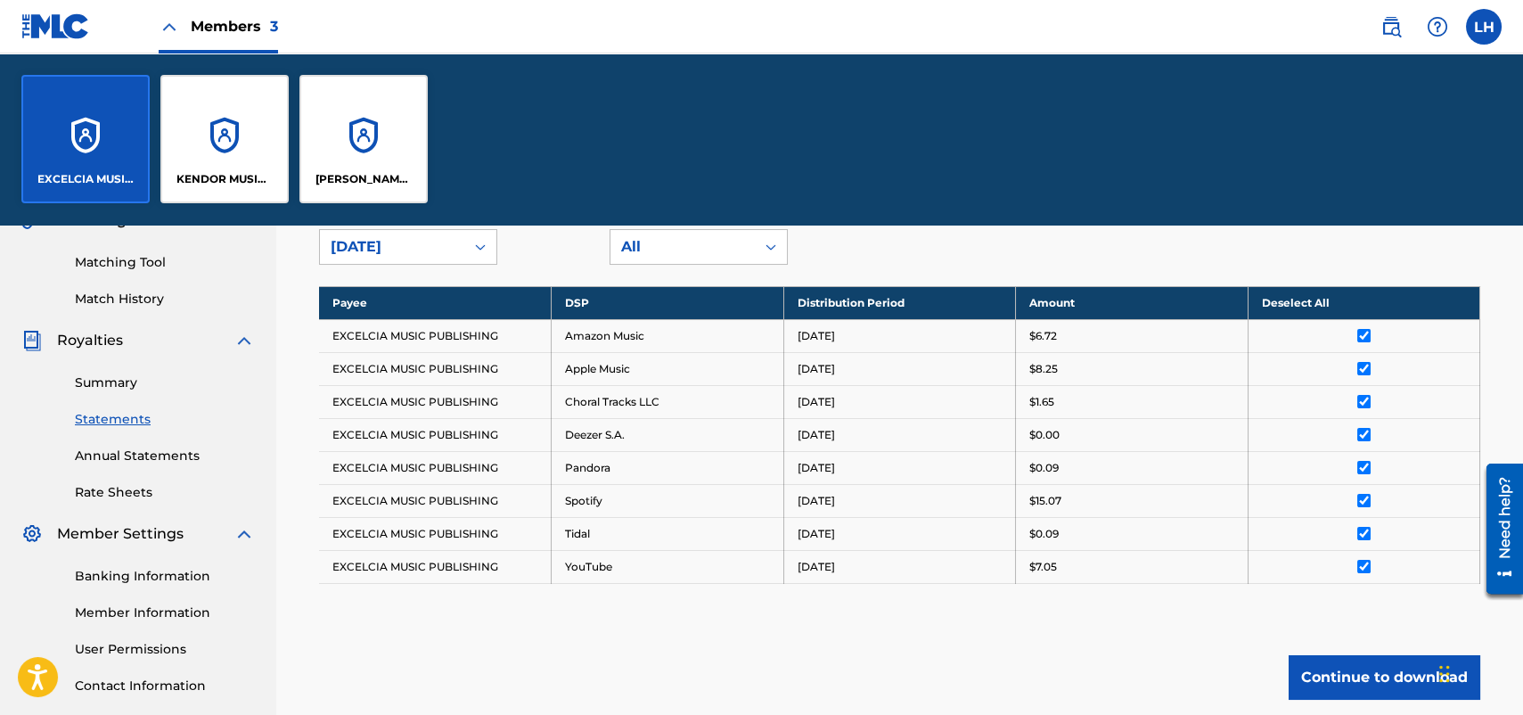
click at [221, 152] on div "KENDOR MUSIC, INC." at bounding box center [224, 139] width 128 height 128
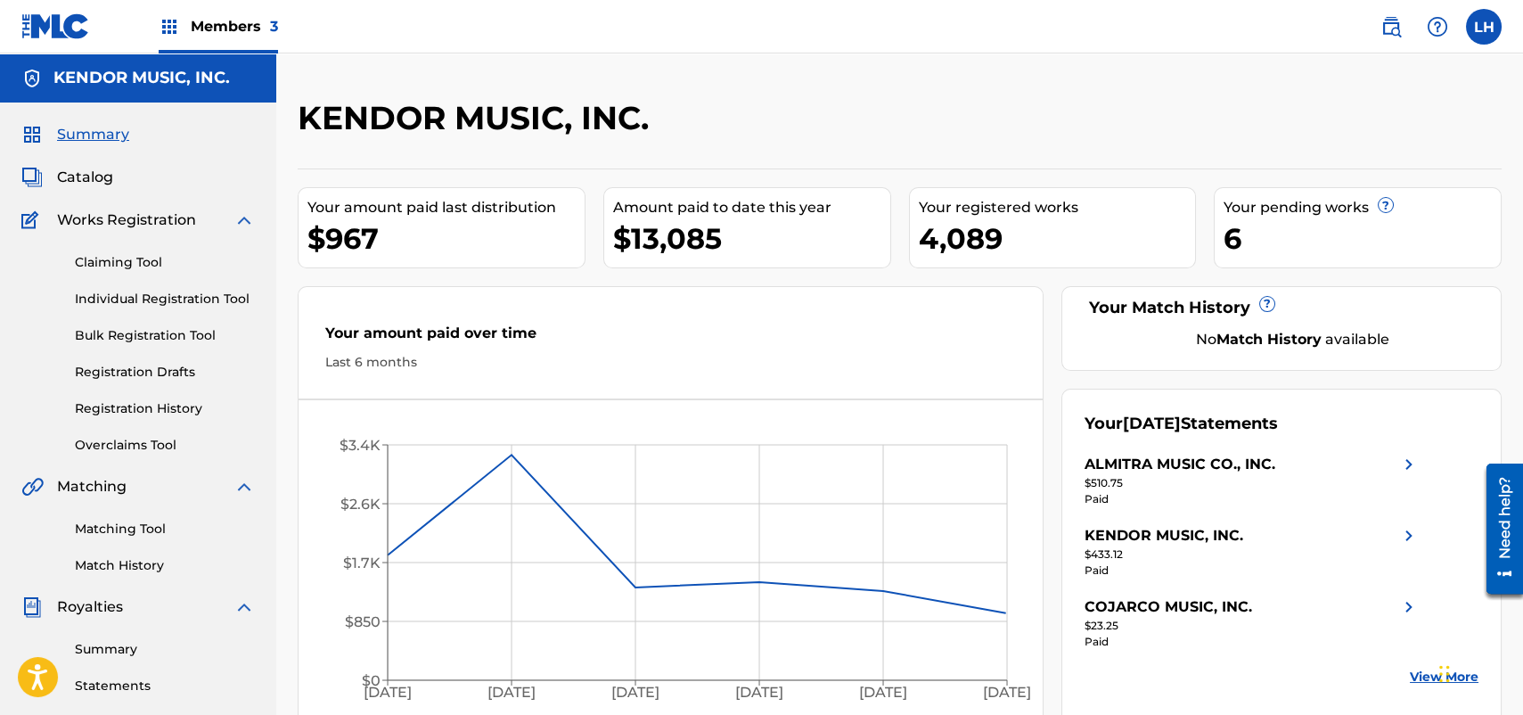
click at [119, 684] on link "Statements" at bounding box center [165, 685] width 180 height 19
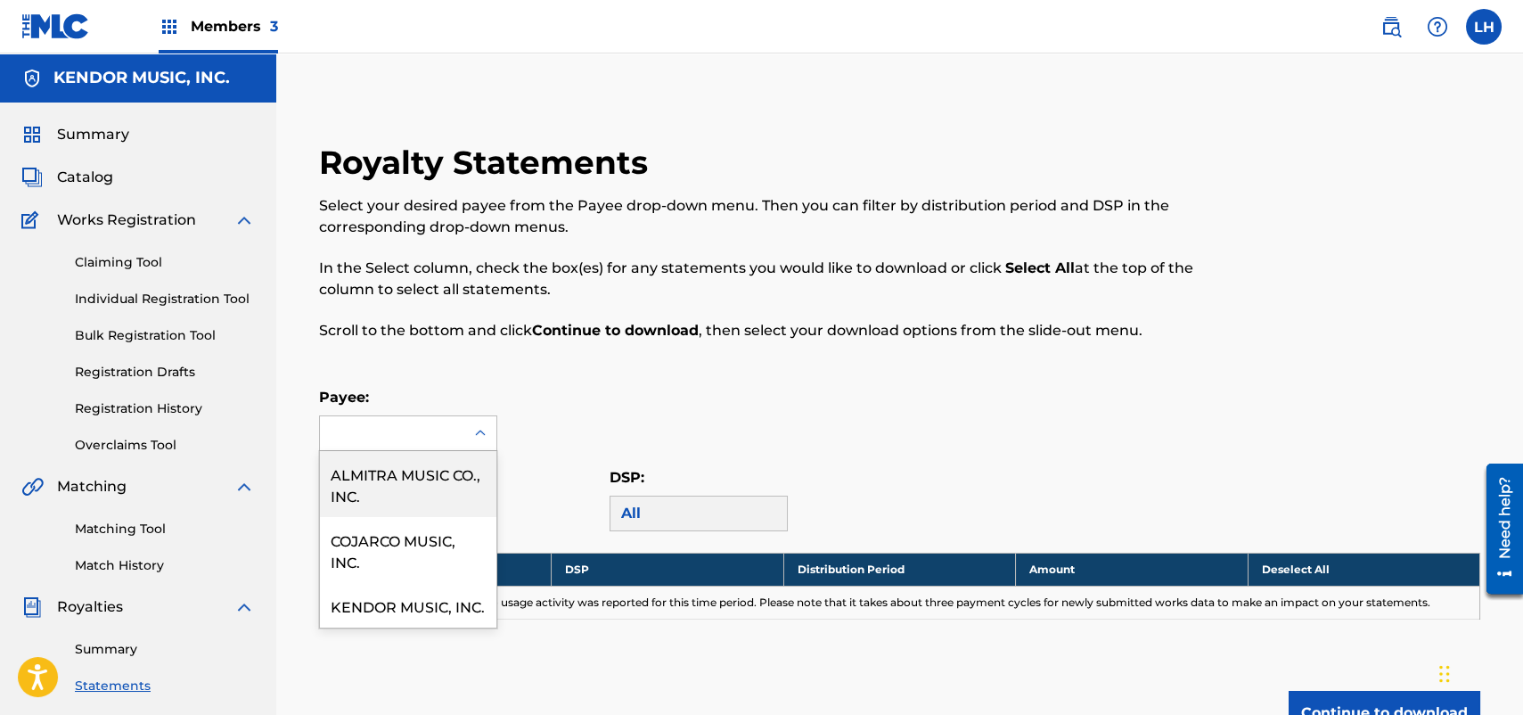
click at [386, 437] on div at bounding box center [392, 433] width 144 height 34
click at [401, 491] on div "ALMITRA MUSIC CO., INC." at bounding box center [408, 484] width 176 height 66
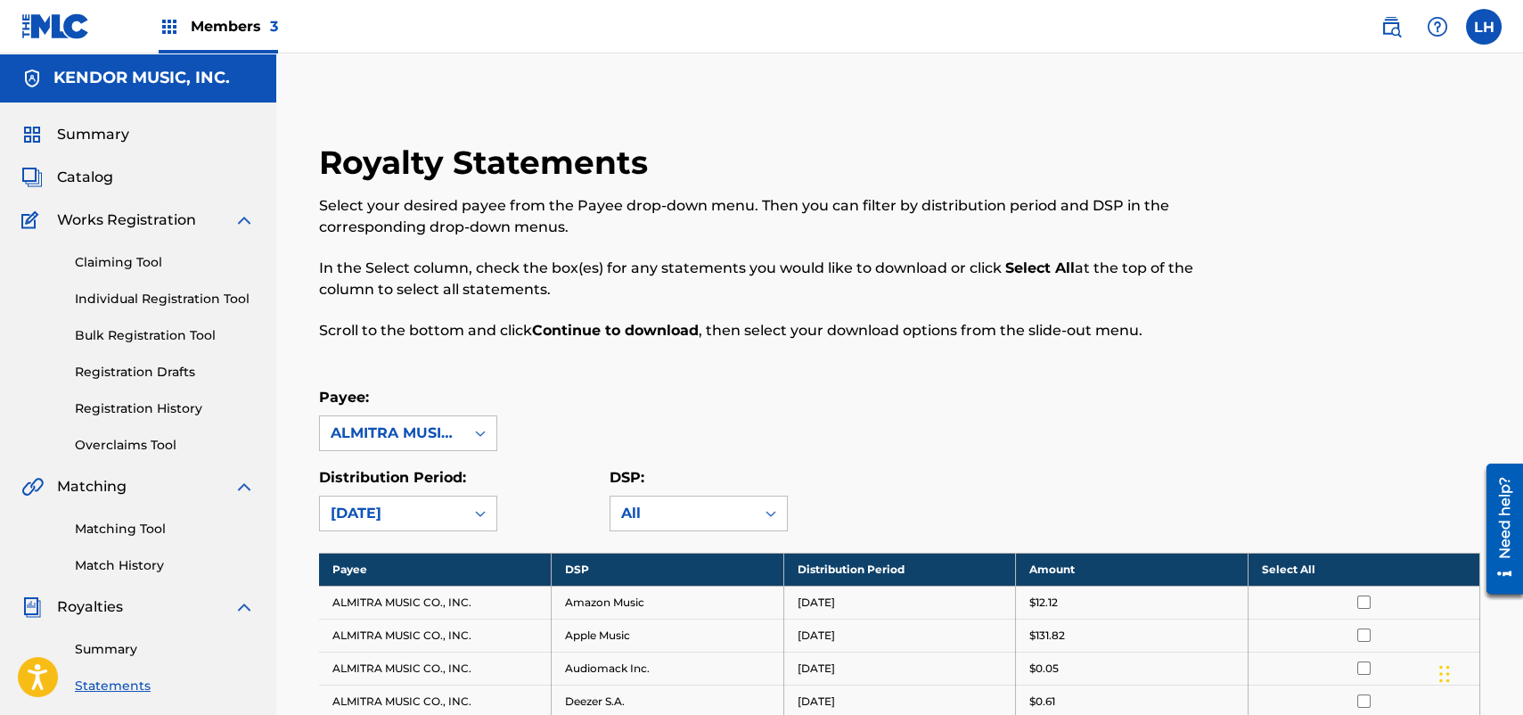
click at [1300, 570] on th "Select All" at bounding box center [1364, 569] width 233 height 33
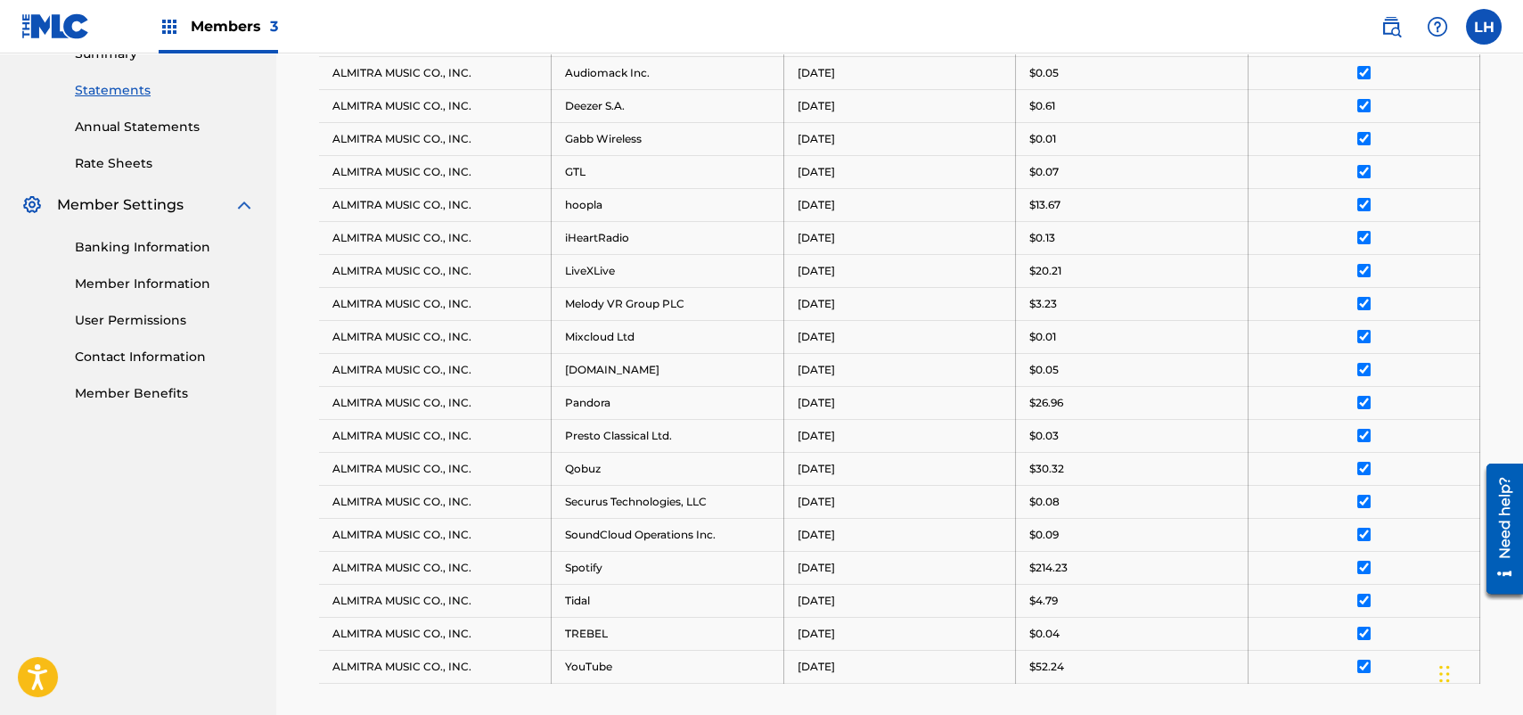
scroll to position [833, 0]
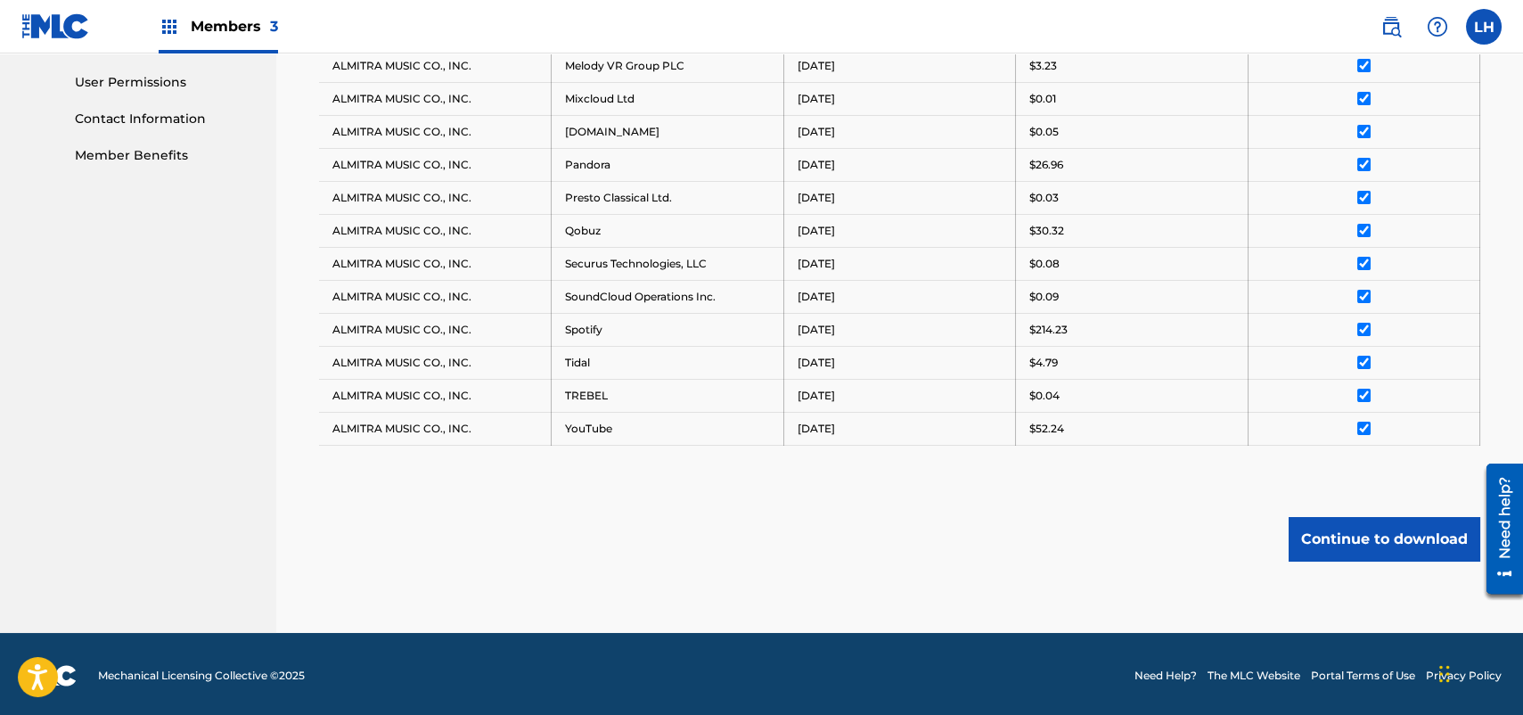
click at [1396, 536] on button "Continue to download" at bounding box center [1385, 539] width 192 height 45
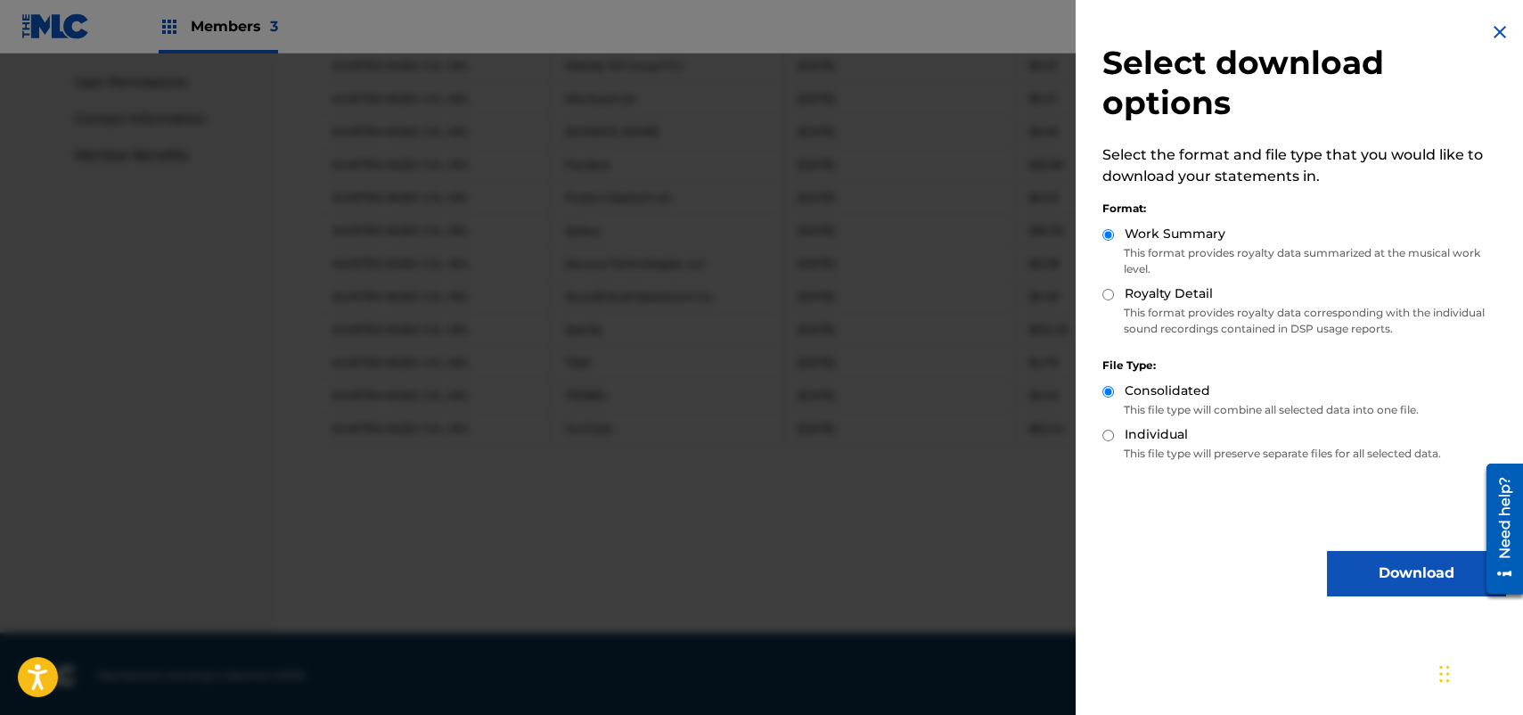
click at [1404, 577] on button "Download" at bounding box center [1416, 573] width 178 height 45
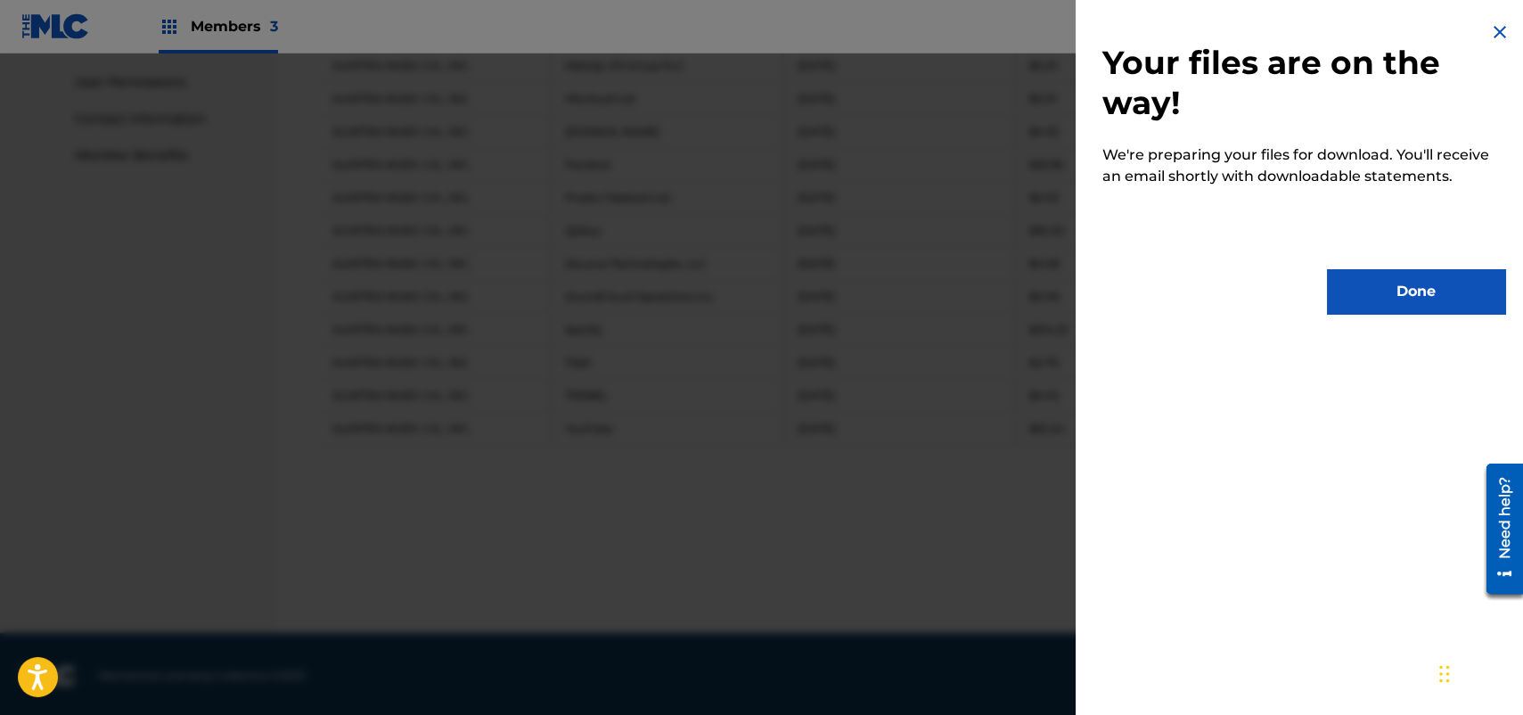
click at [1415, 285] on button "Done" at bounding box center [1416, 291] width 178 height 45
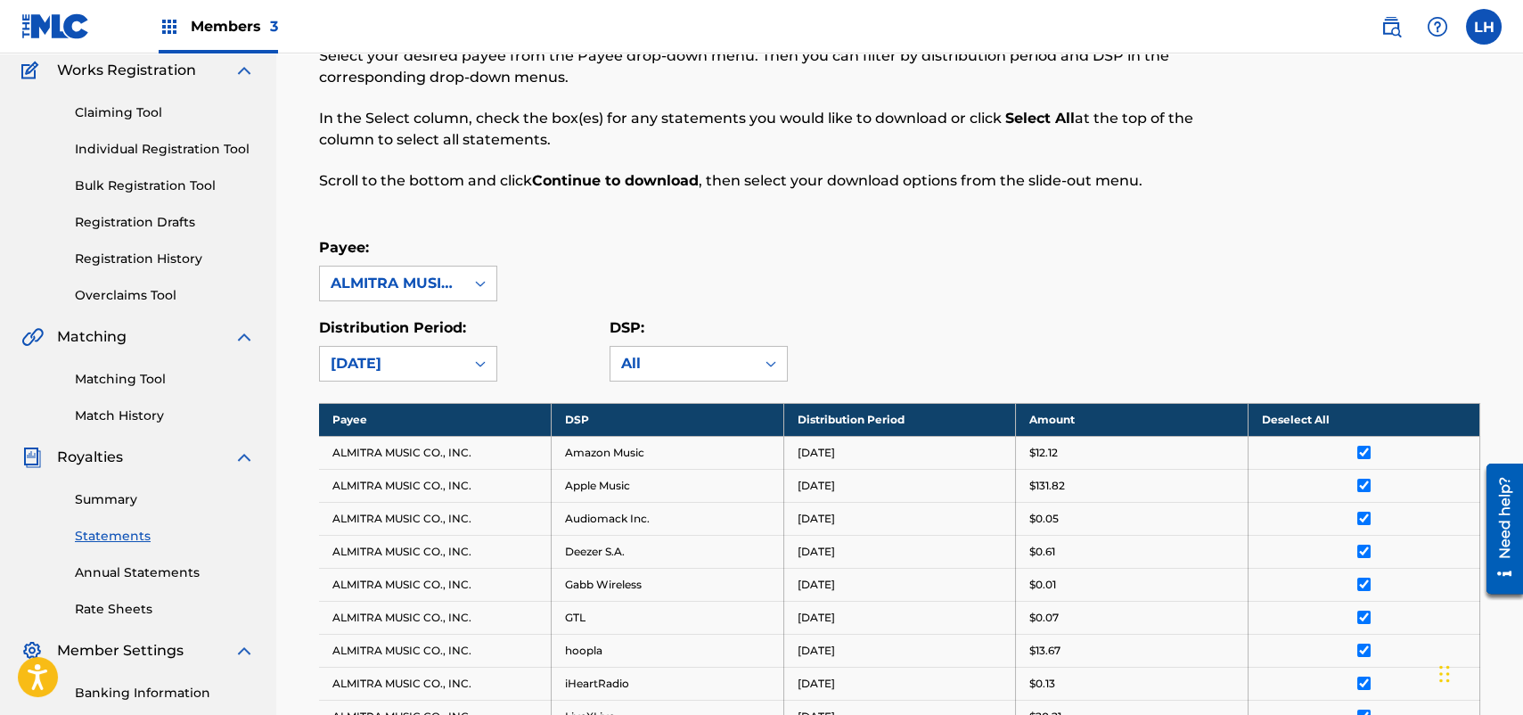
scroll to position [31, 0]
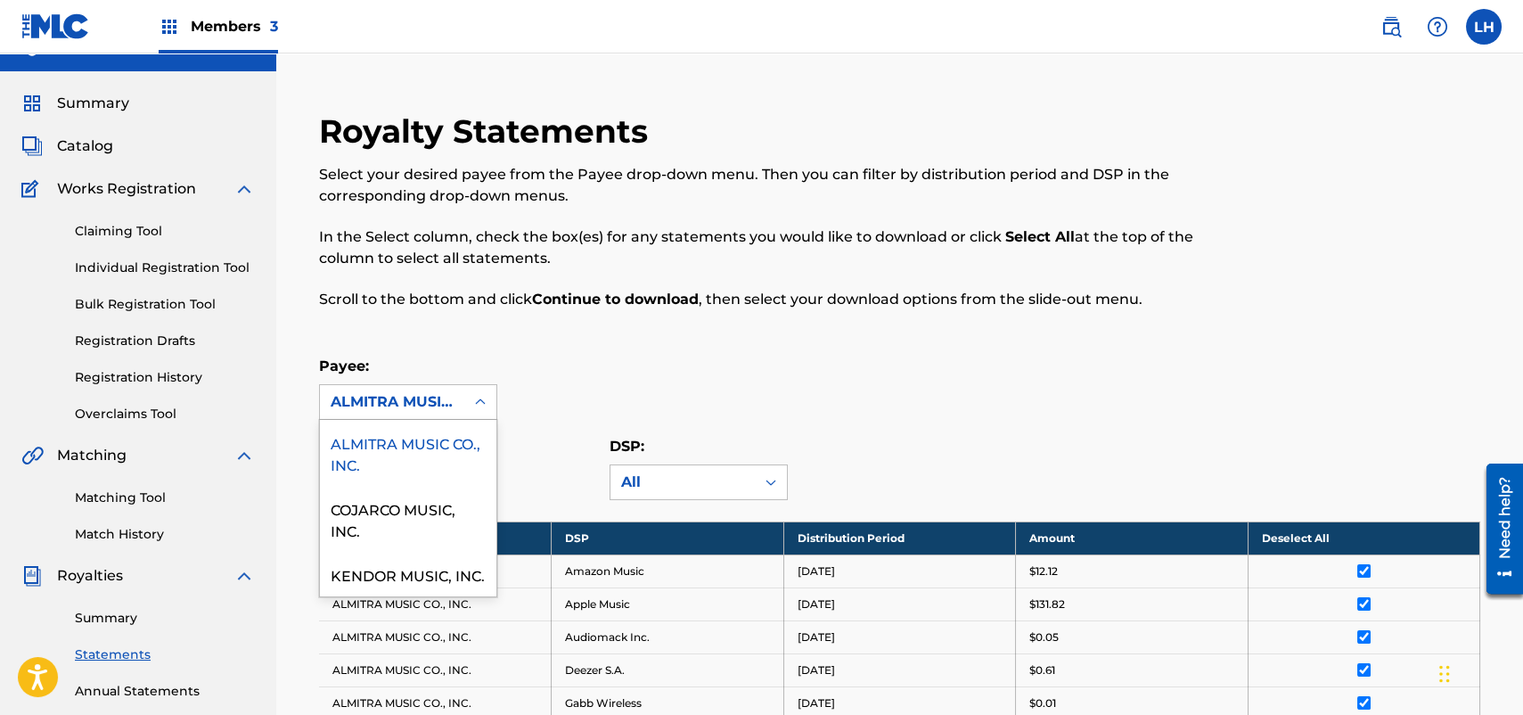
click at [441, 397] on div "ALMITRA MUSIC CO., INC." at bounding box center [392, 401] width 123 height 21
click at [439, 523] on div "COJARCO MUSIC, INC." at bounding box center [408, 519] width 176 height 66
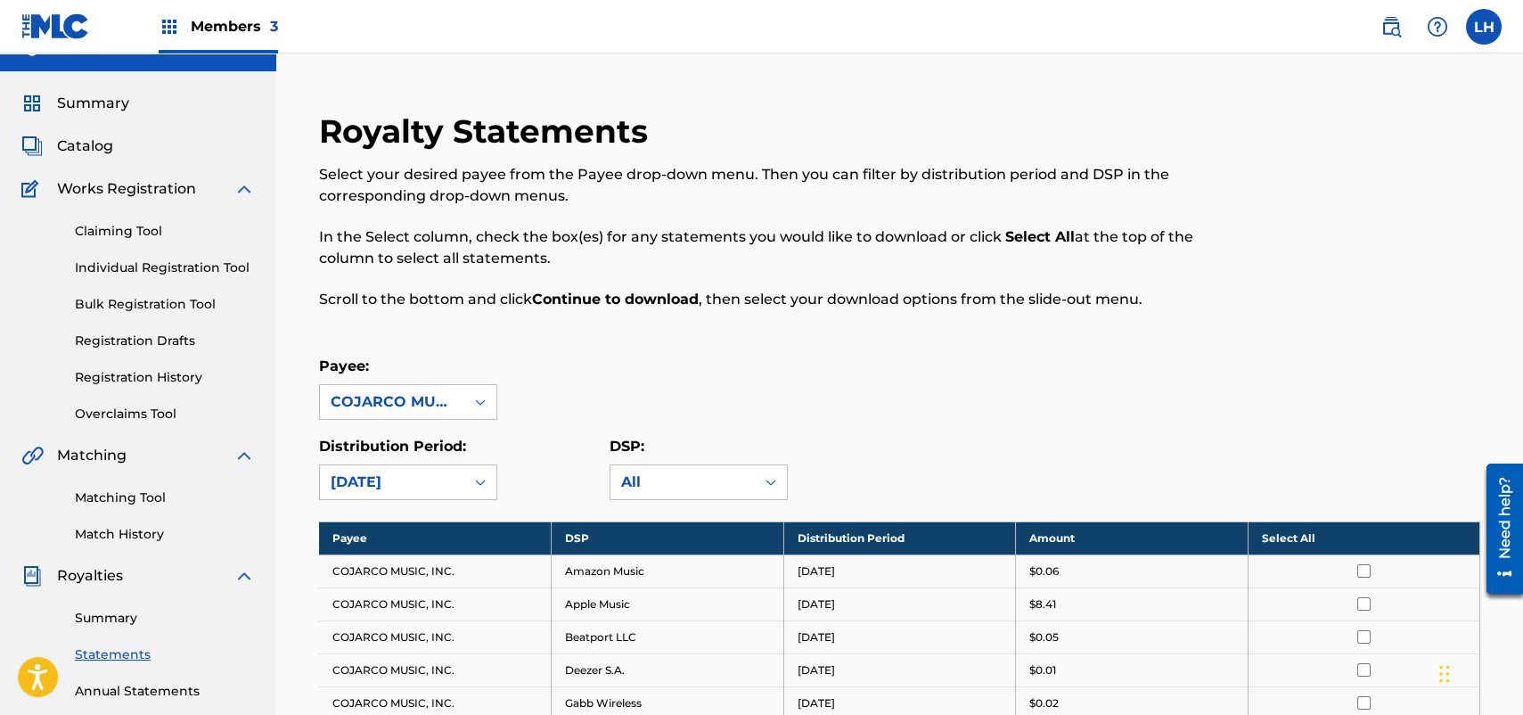
click at [1283, 537] on th "Select All" at bounding box center [1364, 537] width 233 height 33
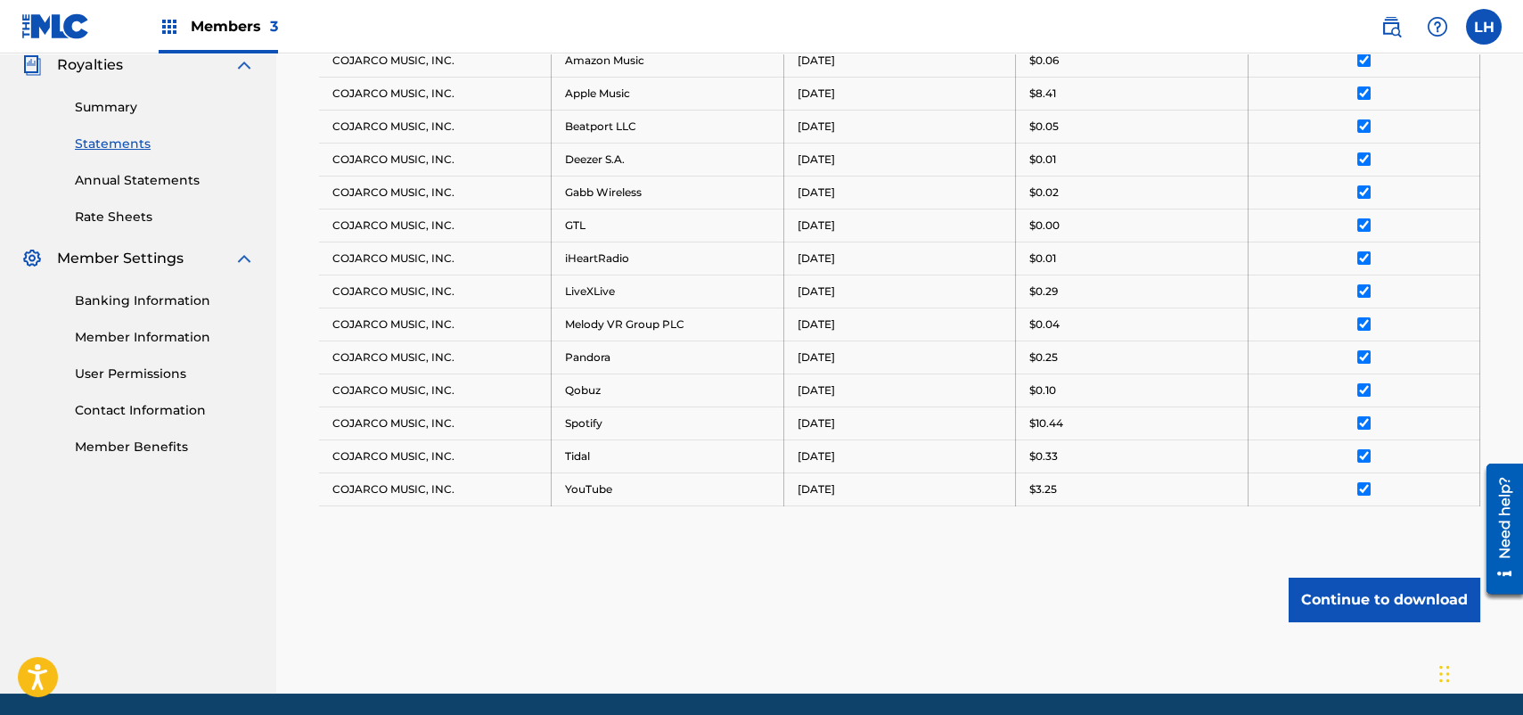
scroll to position [603, 0]
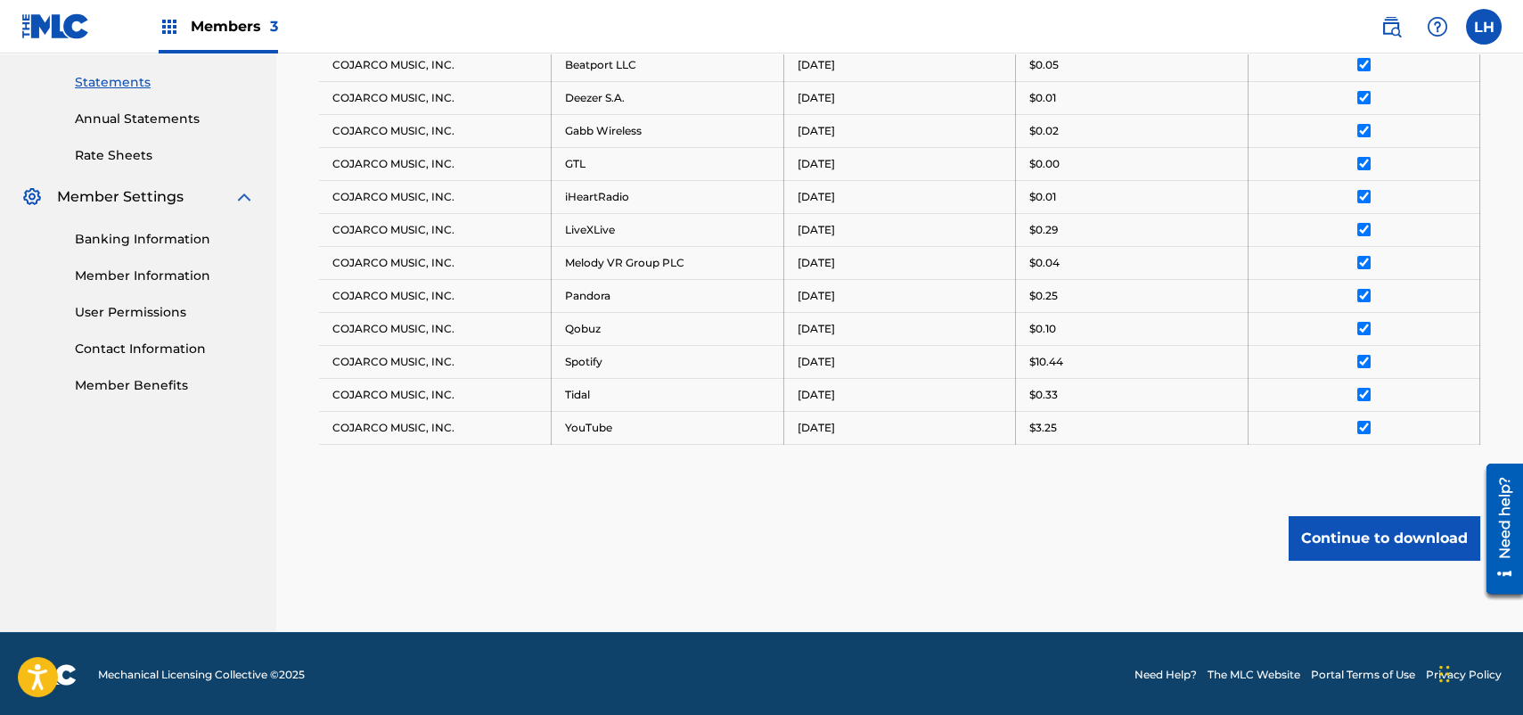
click at [1373, 526] on button "Continue to download" at bounding box center [1385, 538] width 192 height 45
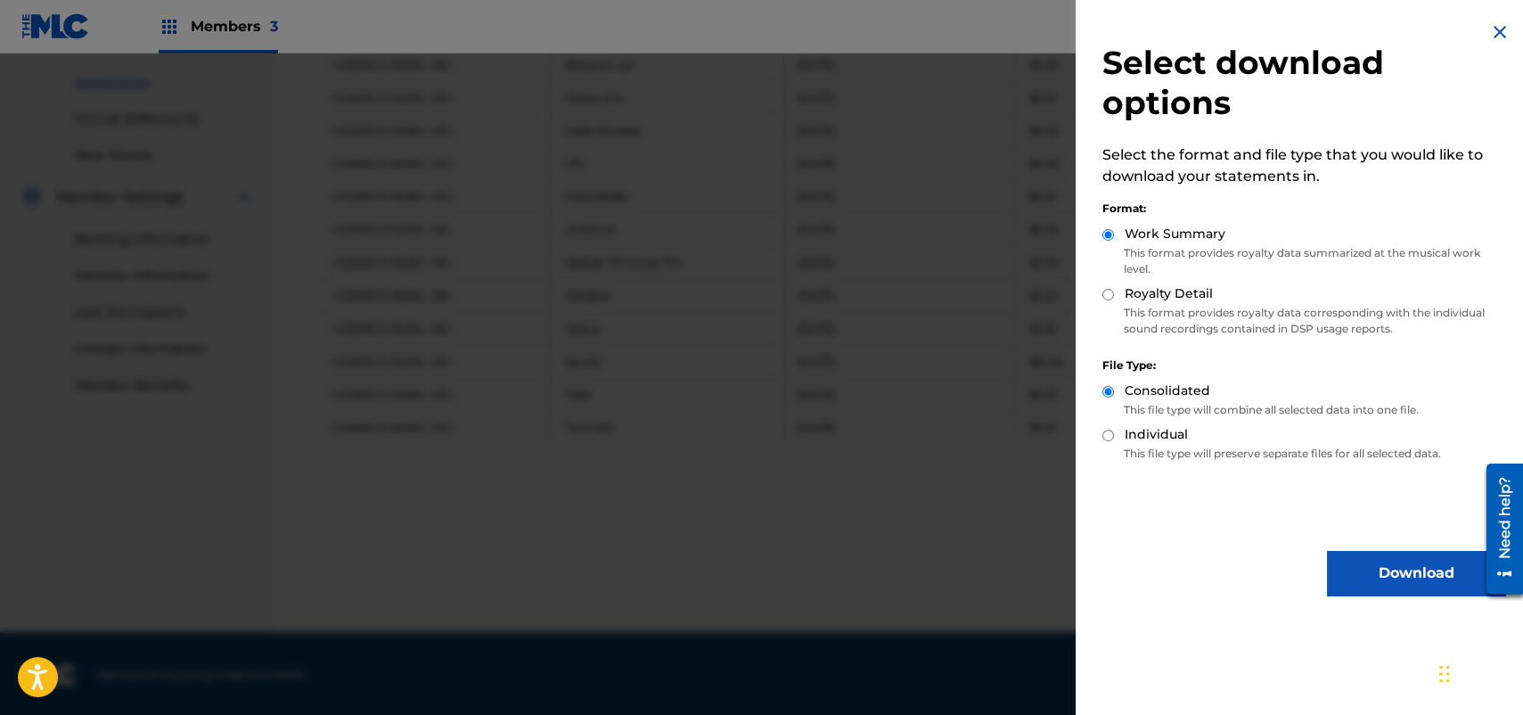
click at [1391, 591] on button "Download" at bounding box center [1416, 573] width 178 height 45
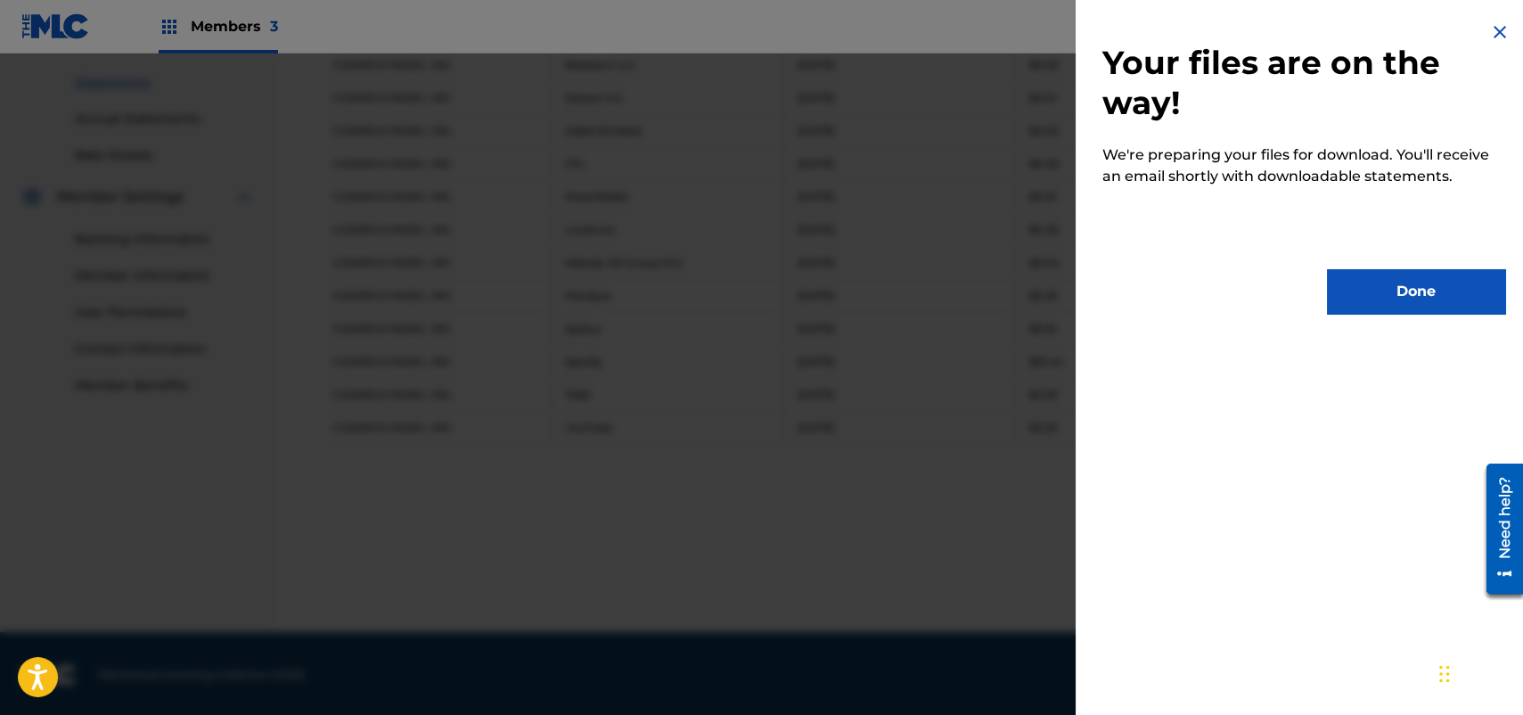
click at [1417, 286] on button "Done" at bounding box center [1416, 291] width 178 height 45
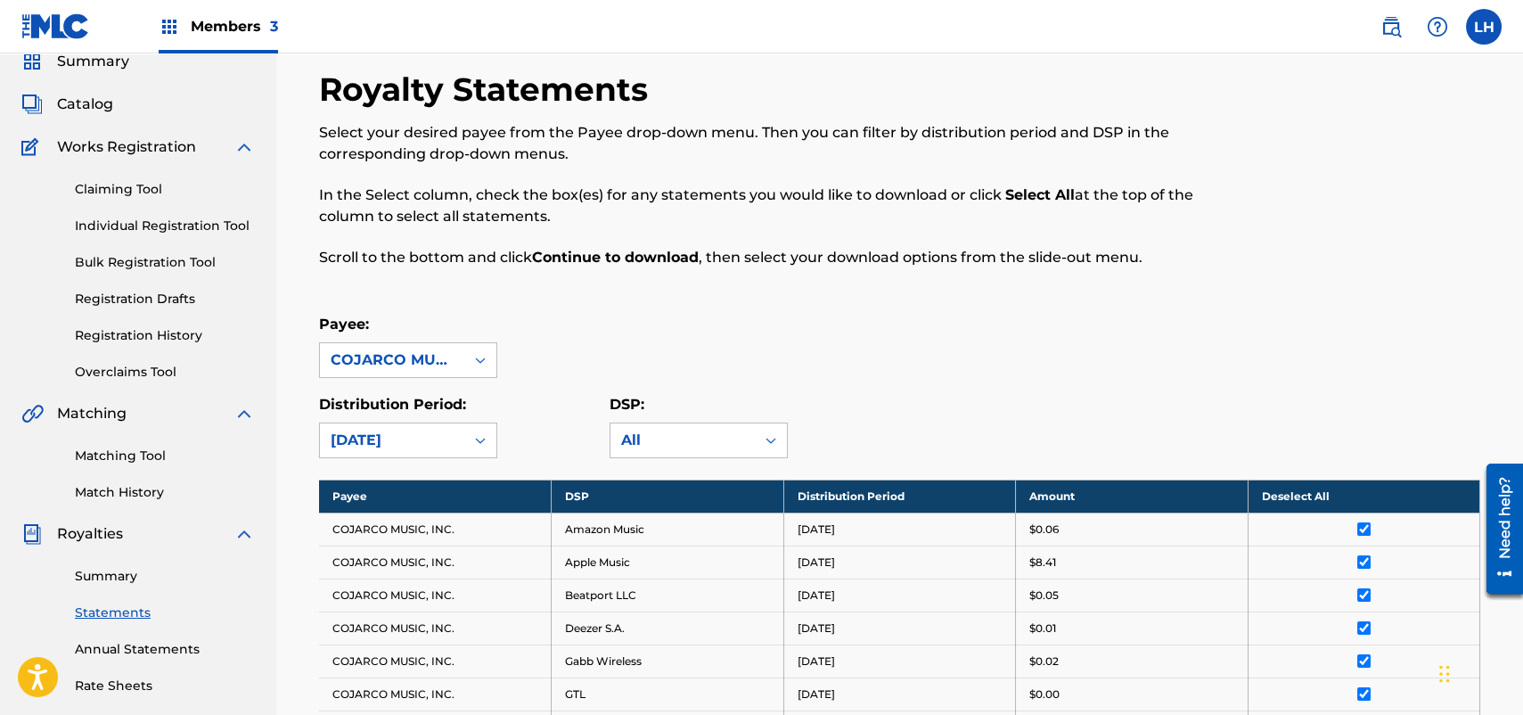
scroll to position [69, 0]
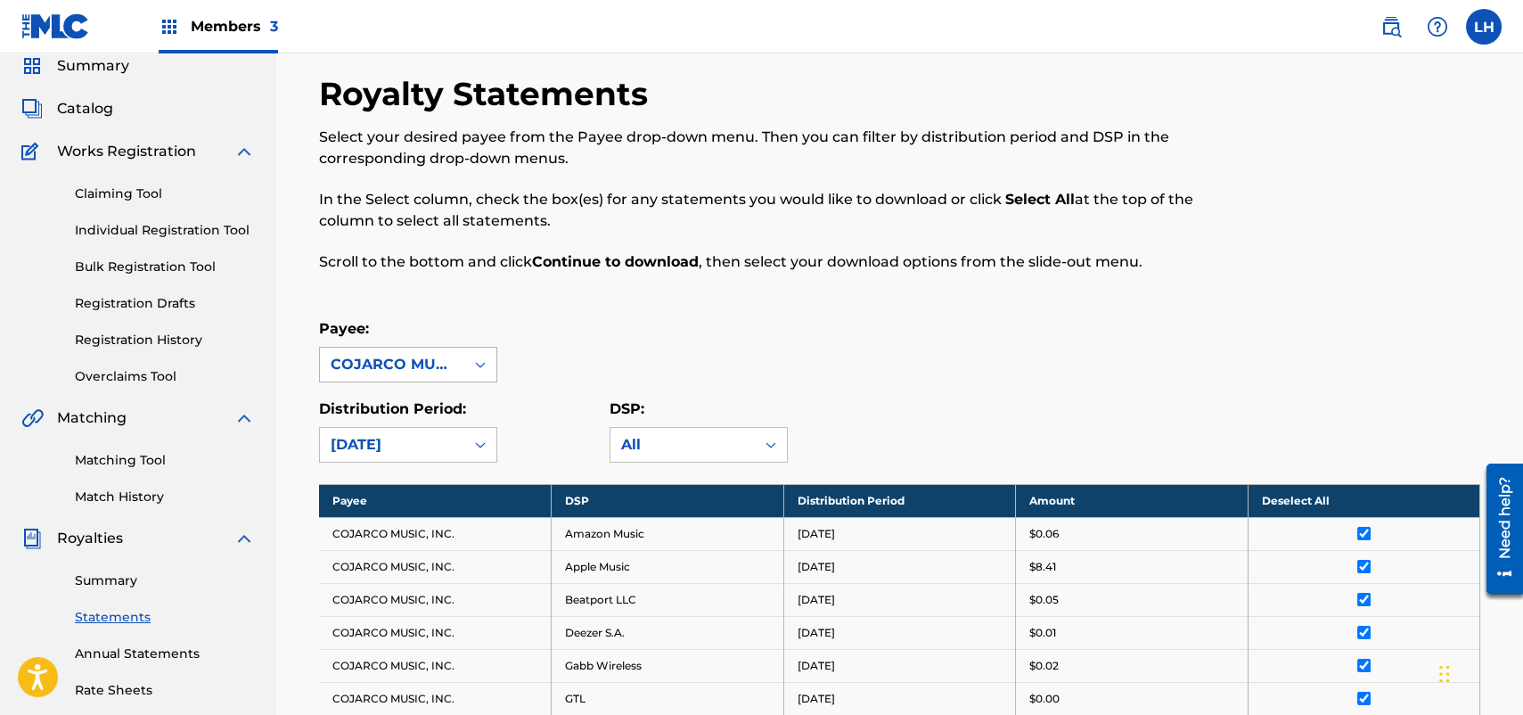
click at [449, 349] on div "COJARCO MUSIC, INC." at bounding box center [392, 365] width 144 height 34
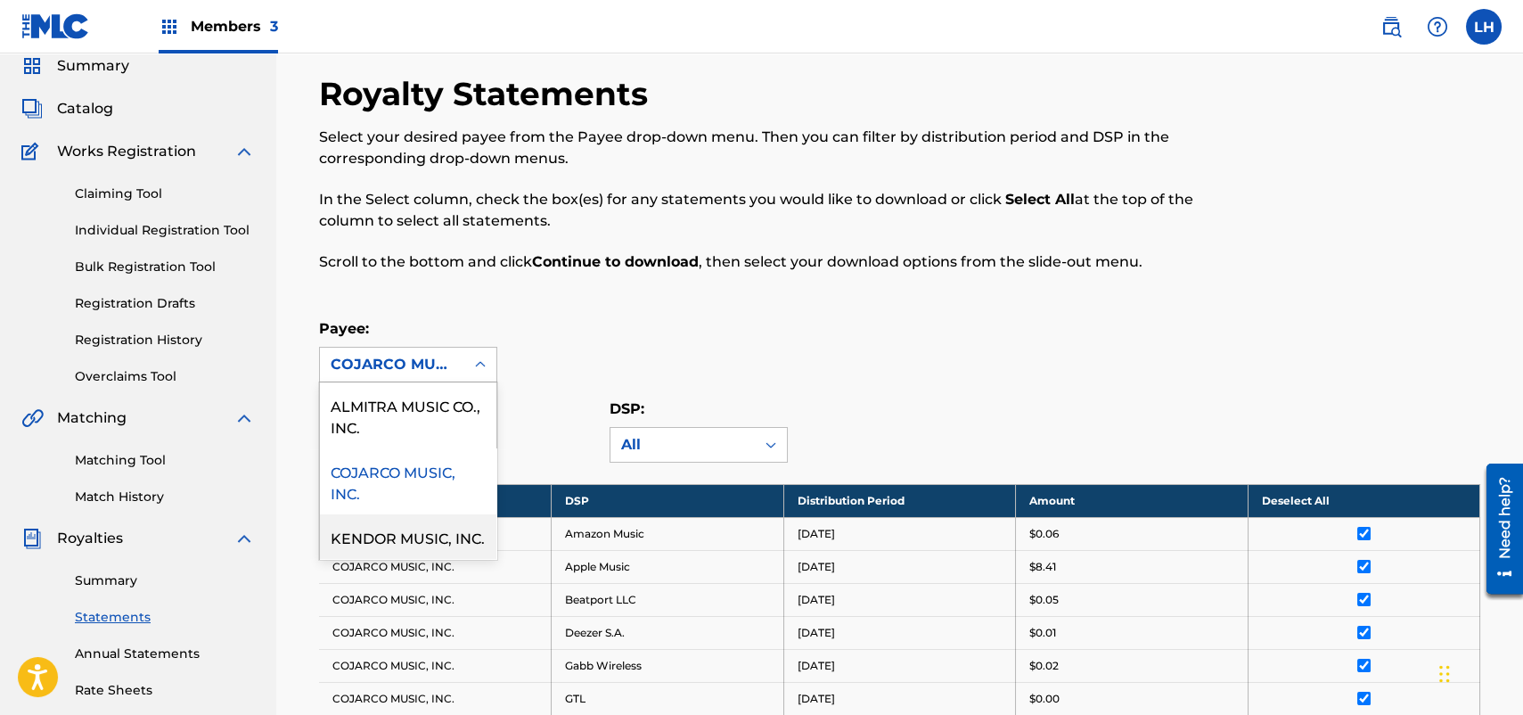
click at [444, 529] on div "KENDOR MUSIC, INC." at bounding box center [408, 536] width 176 height 45
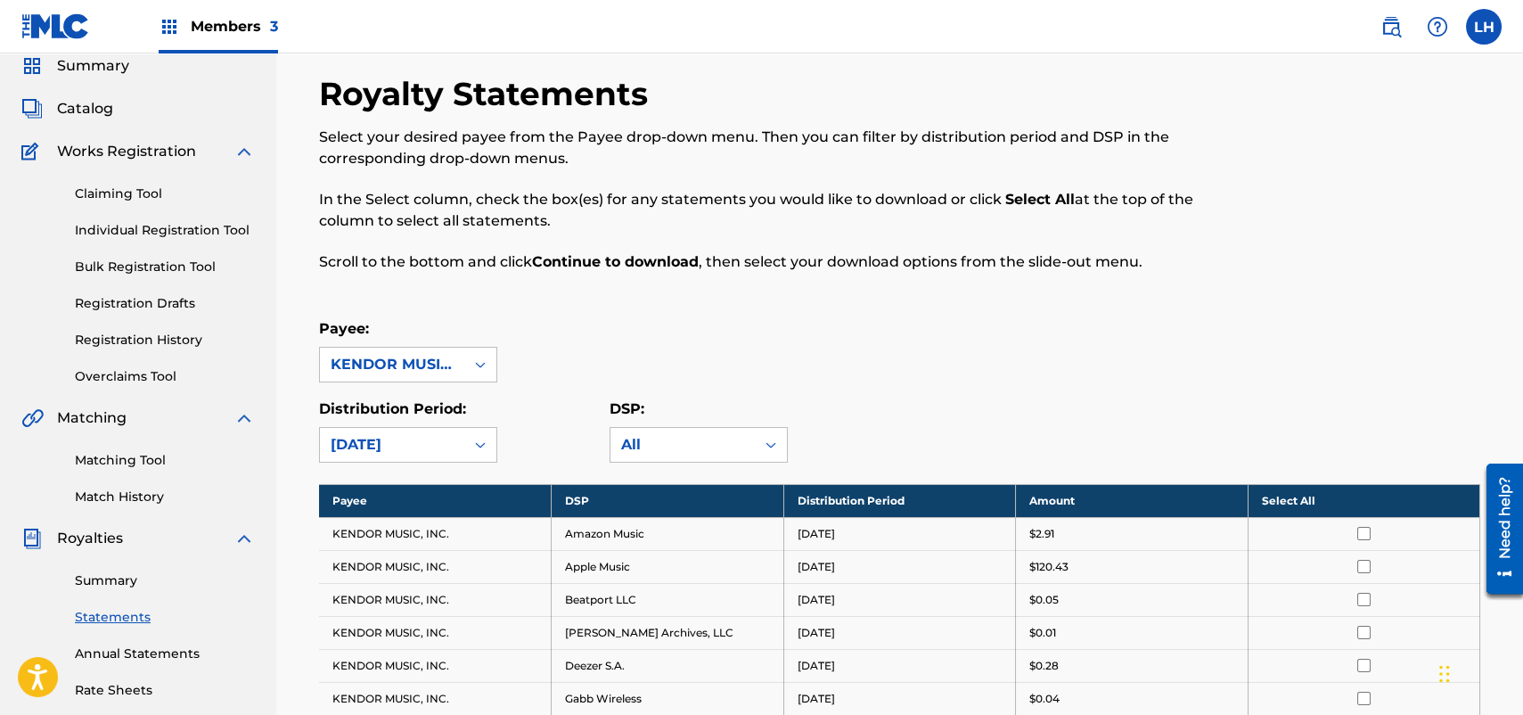
click at [1286, 494] on th "Select All" at bounding box center [1364, 500] width 233 height 33
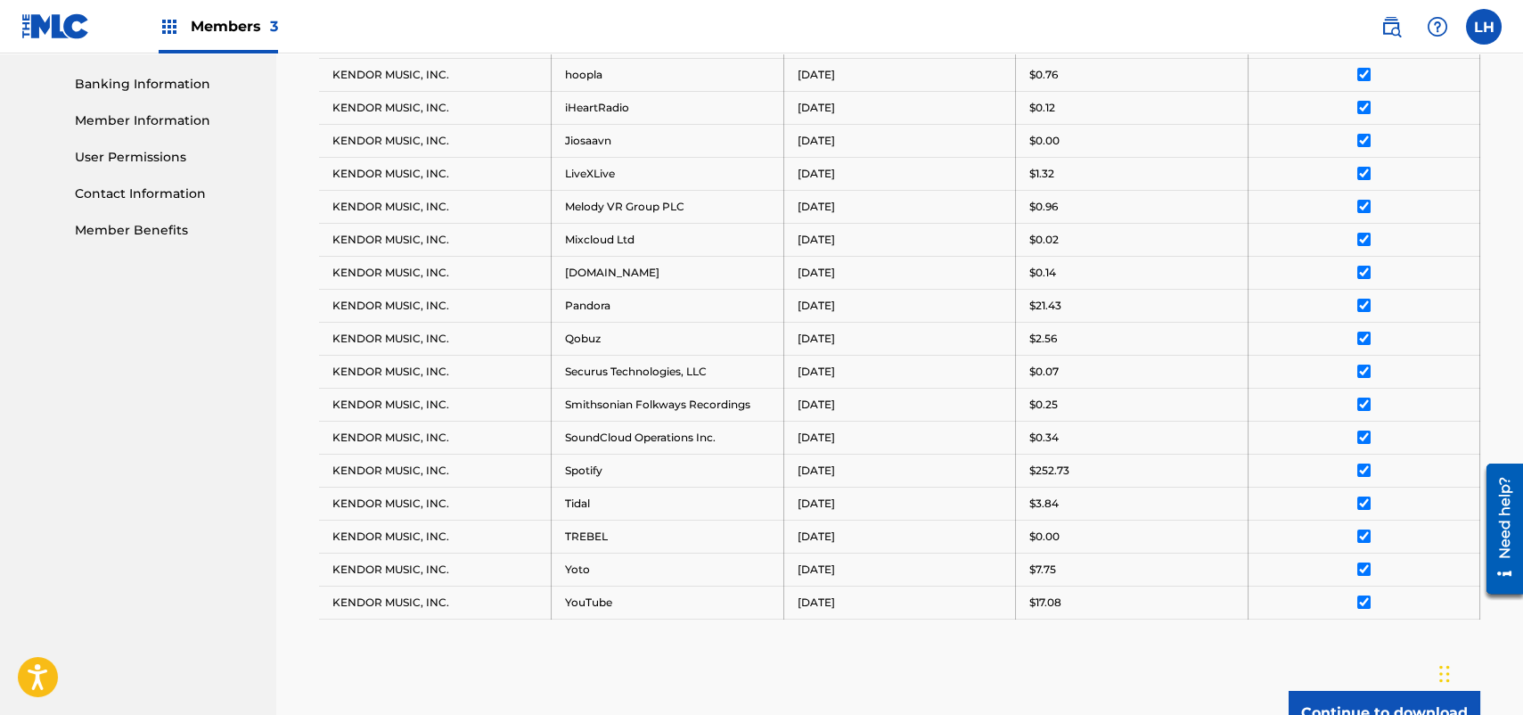
scroll to position [932, 0]
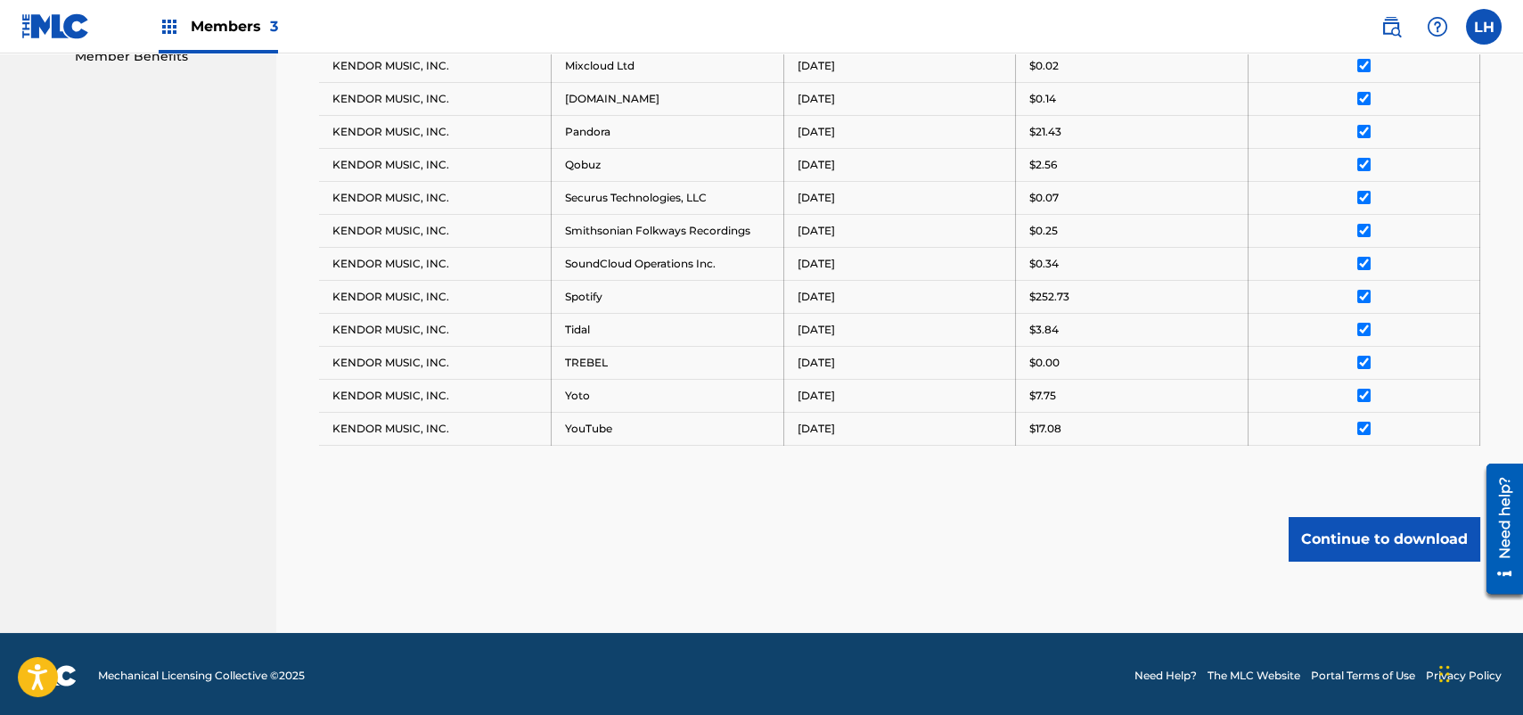
click at [1400, 537] on button "Continue to download" at bounding box center [1385, 539] width 192 height 45
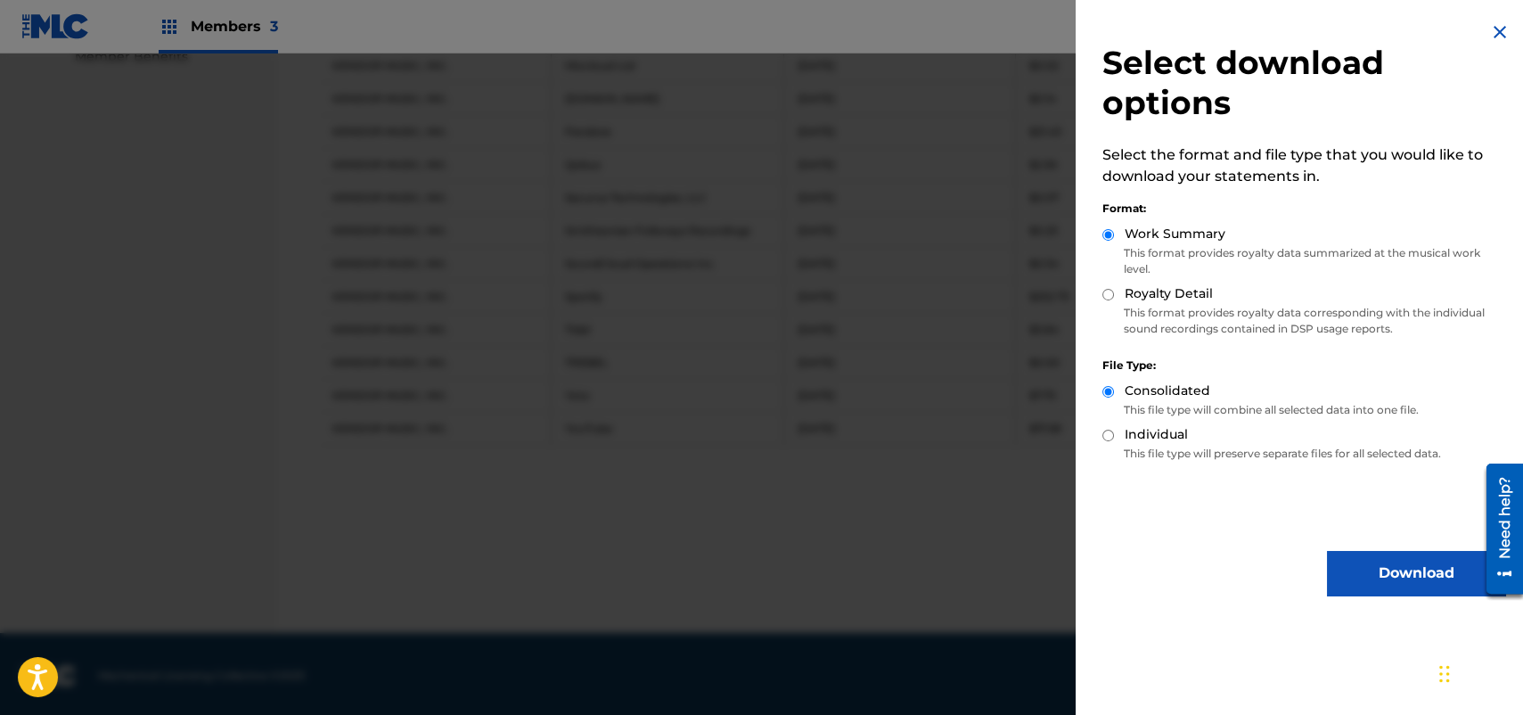
click at [1415, 586] on button "Download" at bounding box center [1416, 573] width 178 height 45
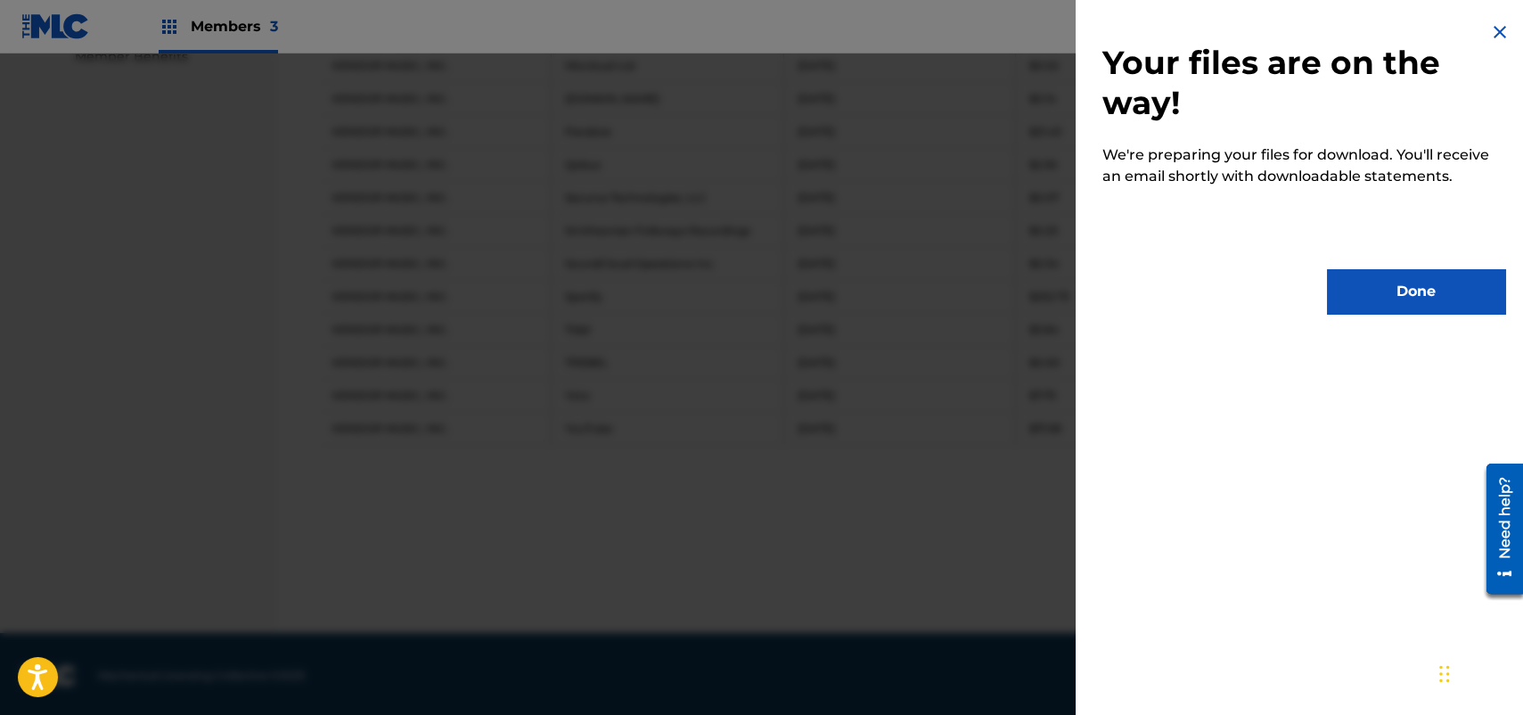
click at [1436, 304] on button "Done" at bounding box center [1416, 291] width 178 height 45
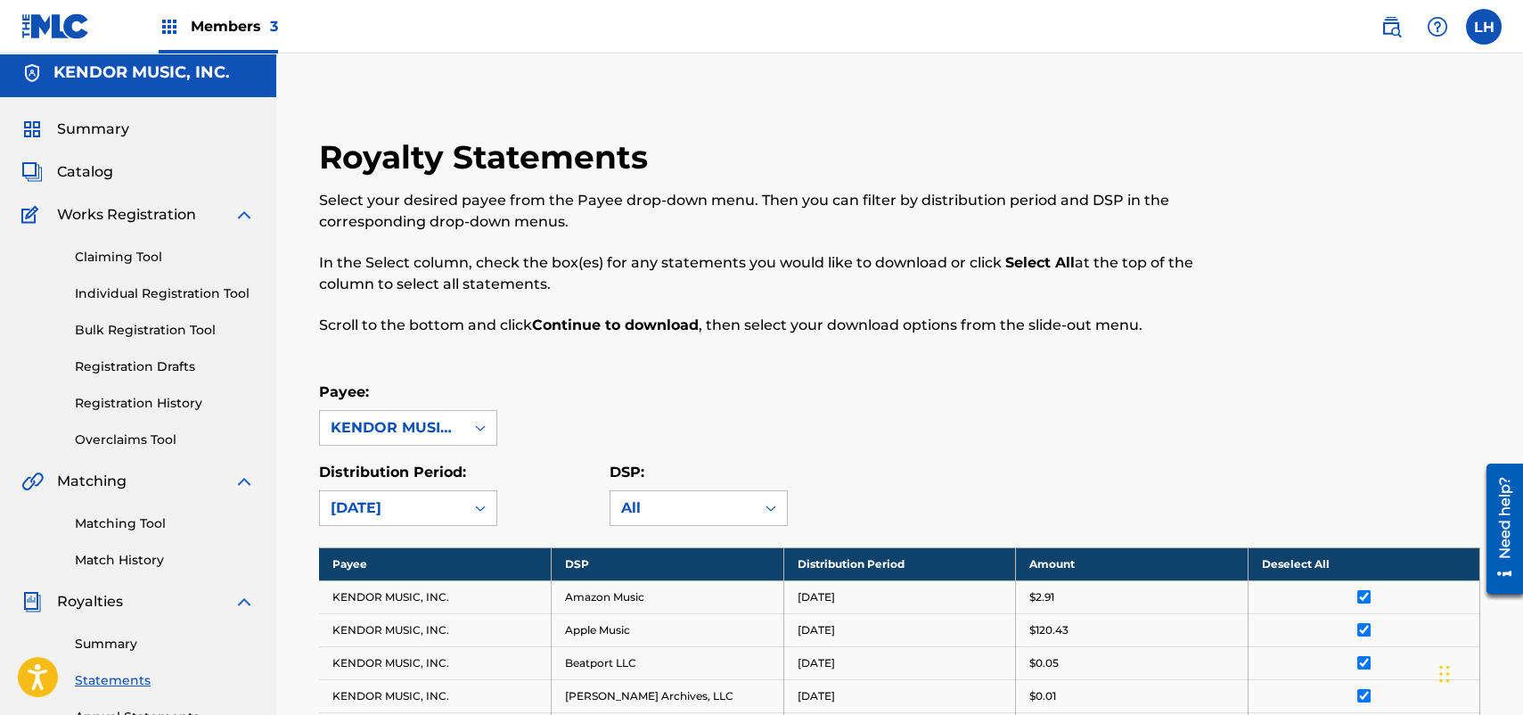
scroll to position [0, 0]
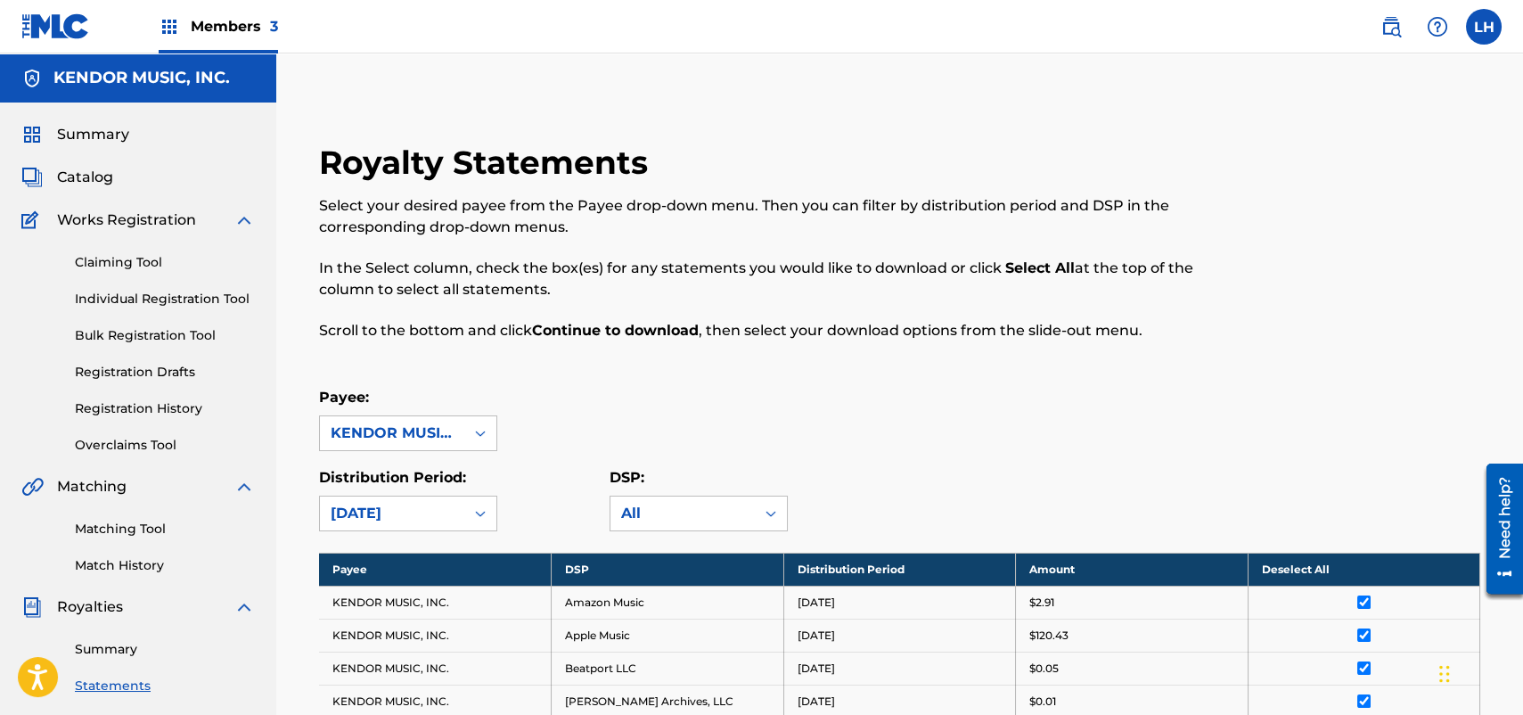
click at [1492, 20] on label at bounding box center [1484, 27] width 36 height 36
click at [1484, 27] on input "LH [PERSON_NAME] [PERSON_NAME][EMAIL_ADDRESS][PERSON_NAME][DOMAIN_NAME] Notific…" at bounding box center [1484, 27] width 0 height 0
click at [1307, 251] on p "Log out" at bounding box center [1312, 252] width 42 height 16
click at [1484, 27] on input "LH [PERSON_NAME] [PERSON_NAME][EMAIL_ADDRESS][PERSON_NAME][DOMAIN_NAME] Notific…" at bounding box center [1484, 27] width 0 height 0
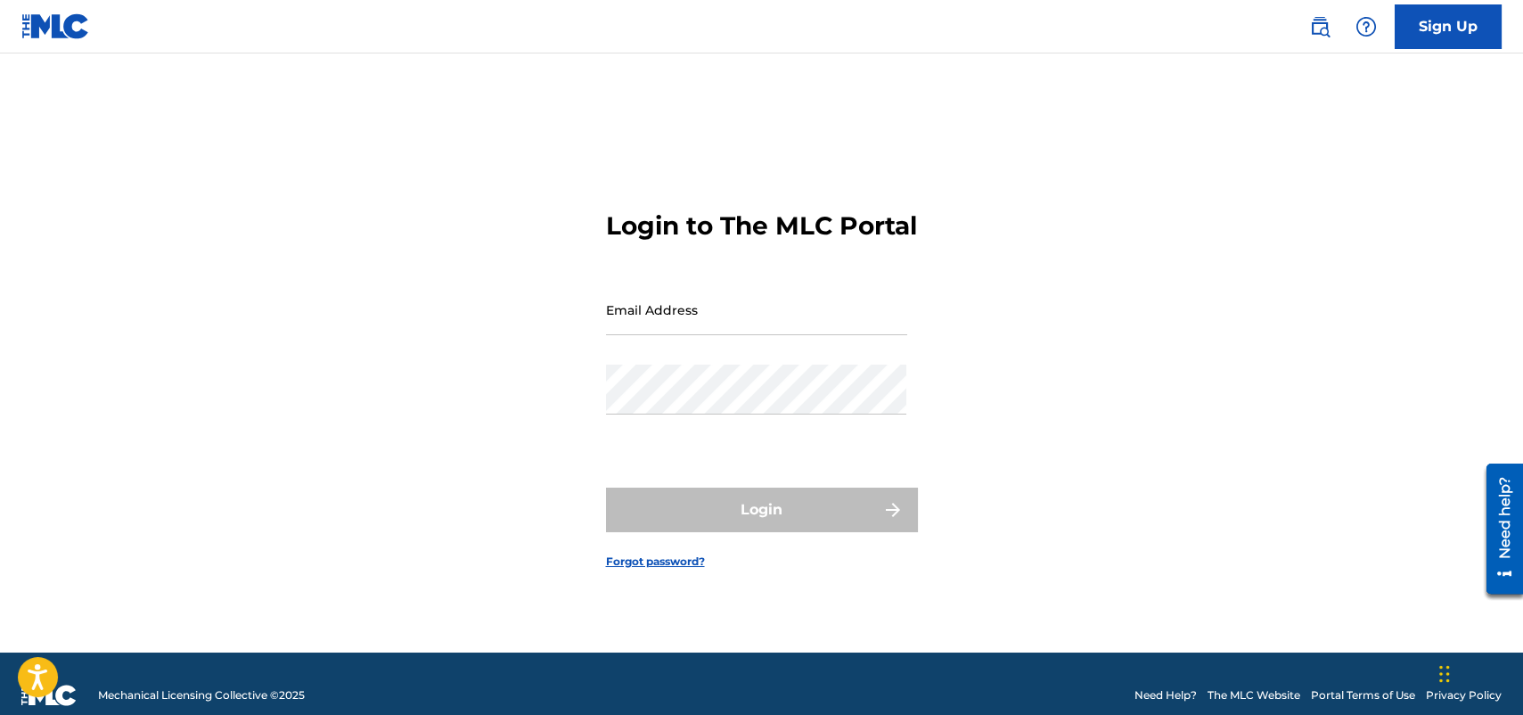
type input "[PERSON_NAME][EMAIL_ADDRESS][PERSON_NAME][DOMAIN_NAME]"
